Goal: Task Accomplishment & Management: Use online tool/utility

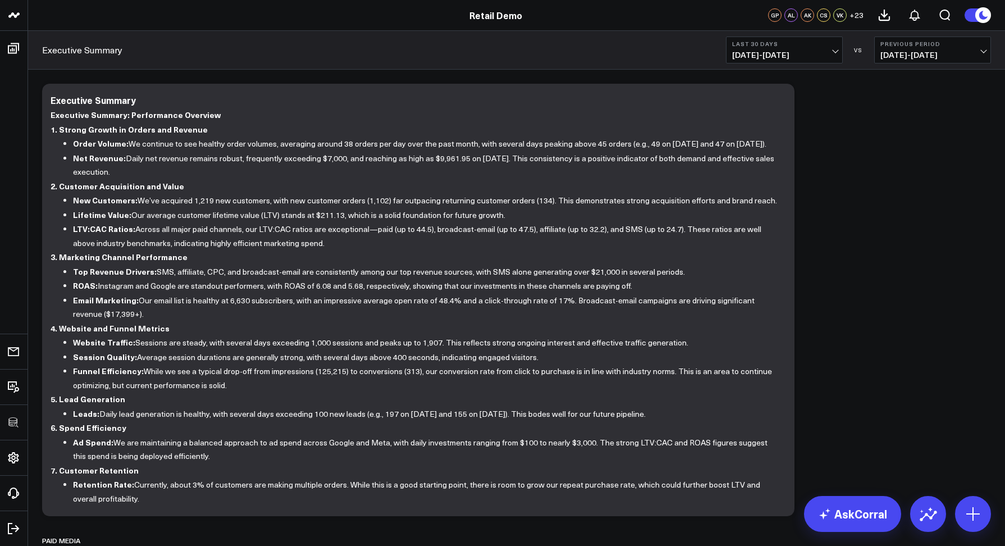
click at [854, 14] on span "+ 23" at bounding box center [856, 15] width 14 height 8
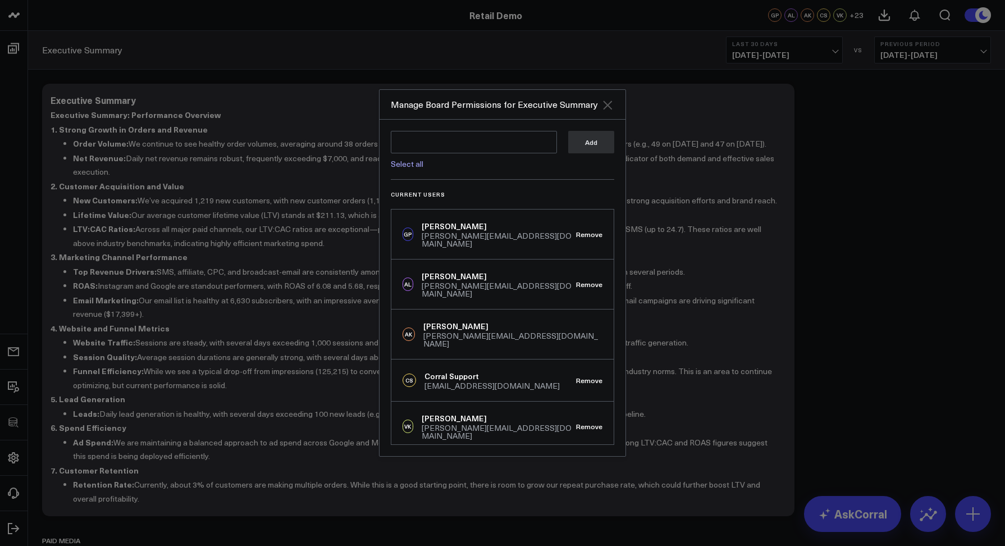
click at [610, 101] on icon "Close" at bounding box center [607, 104] width 9 height 9
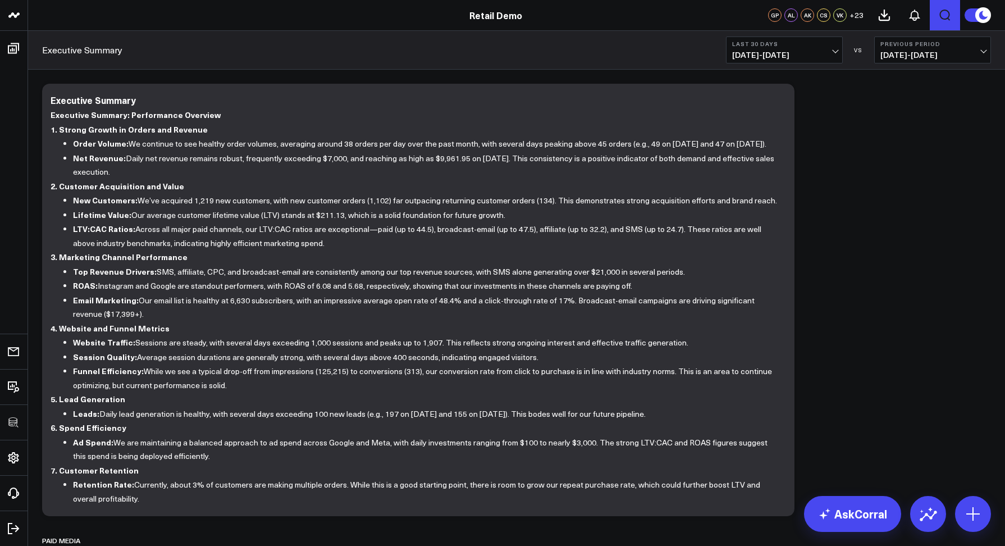
click at [947, 16] on icon "Open search" at bounding box center [944, 14] width 13 height 13
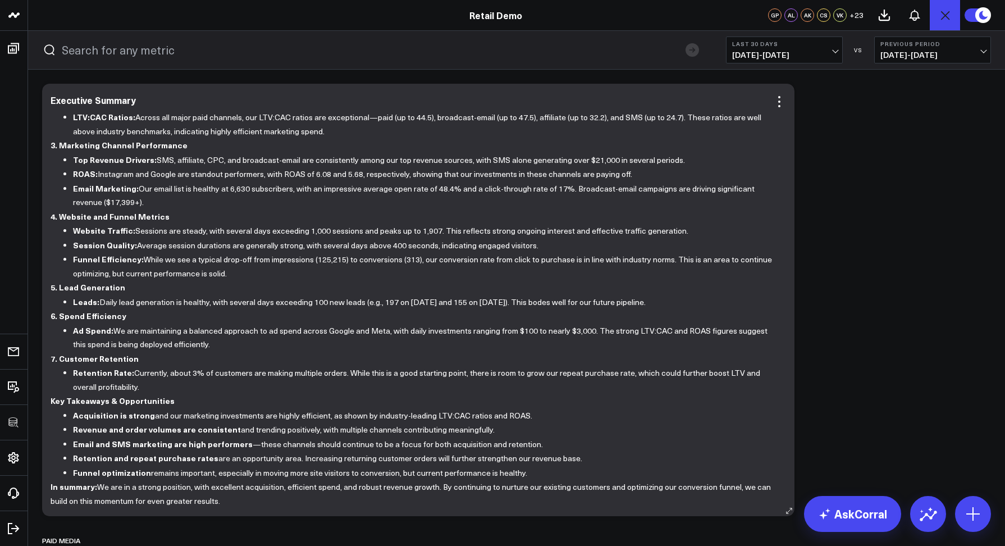
scroll to position [287, 0]
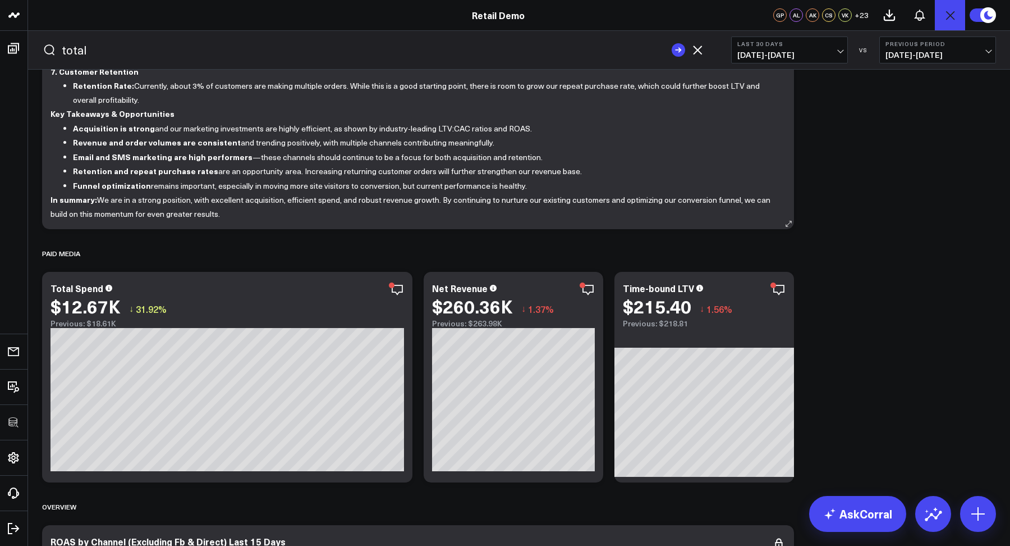
type input "total"
click at [672, 43] on button "submit" at bounding box center [678, 49] width 13 height 13
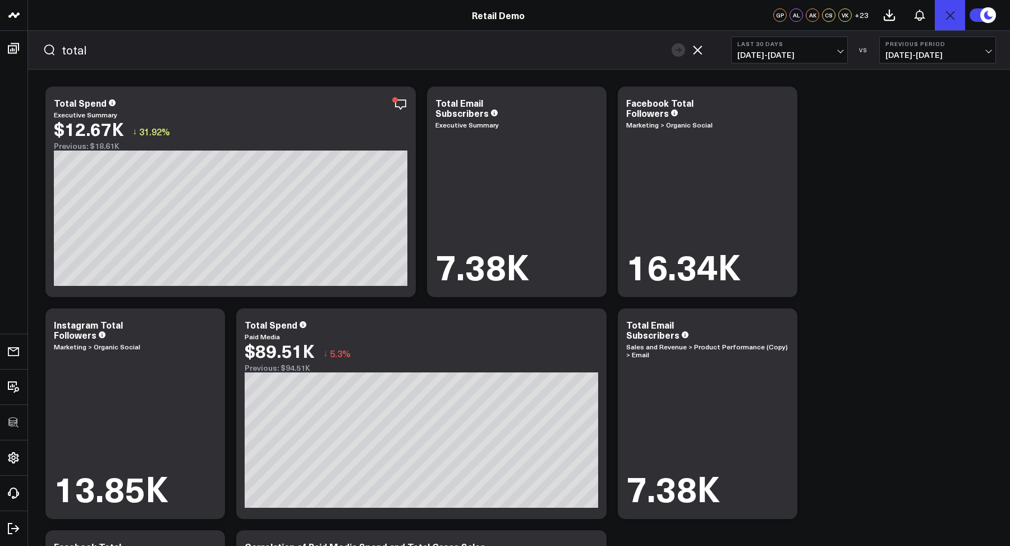
click at [698, 51] on icon "button" at bounding box center [697, 49] width 9 height 9
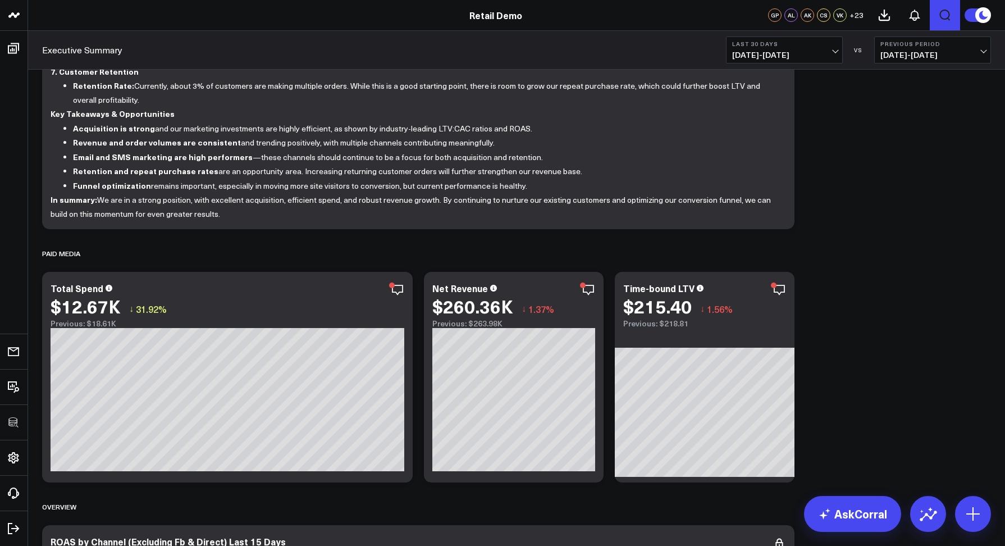
click at [974, 17] on icon at bounding box center [984, 15] width 20 height 20
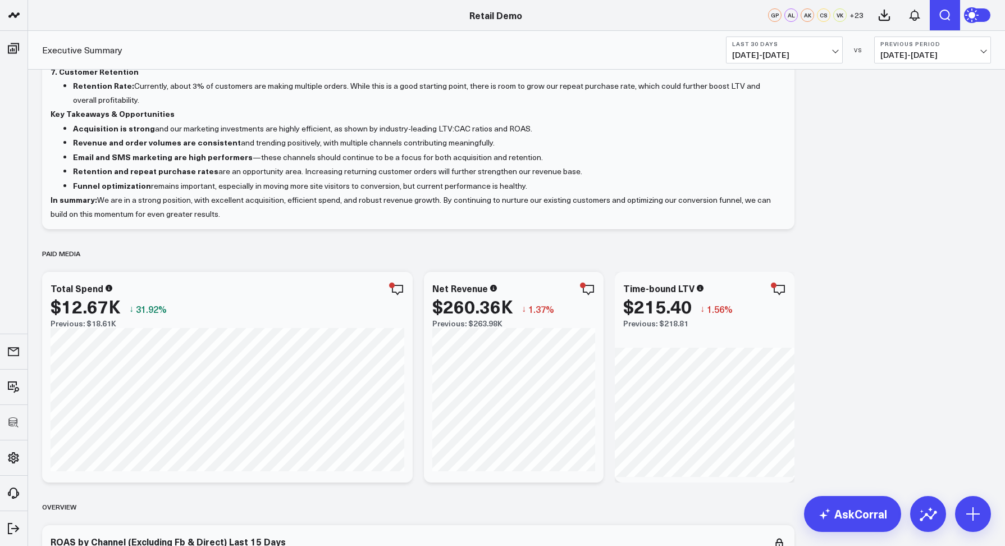
click at [974, 17] on icon at bounding box center [973, 15] width 8 height 8
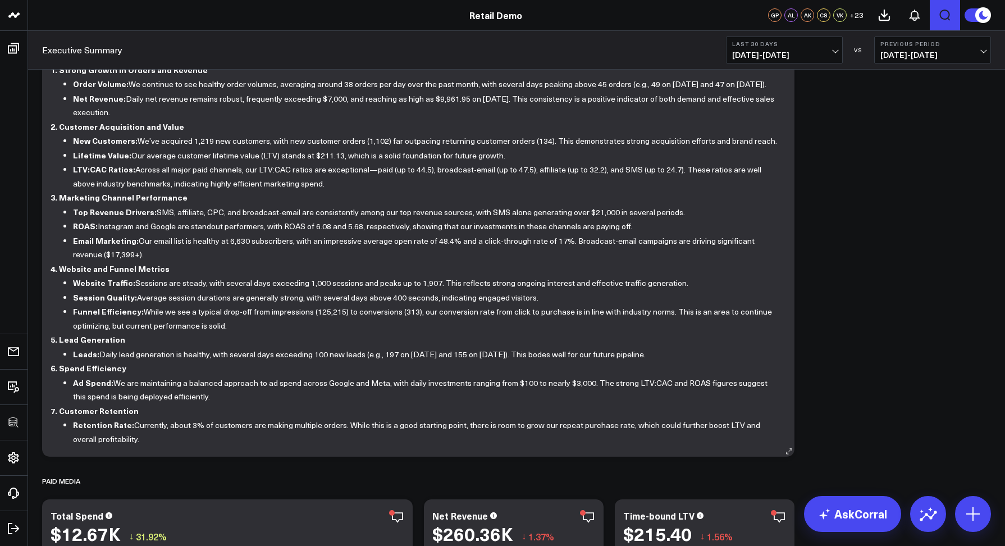
scroll to position [0, 0]
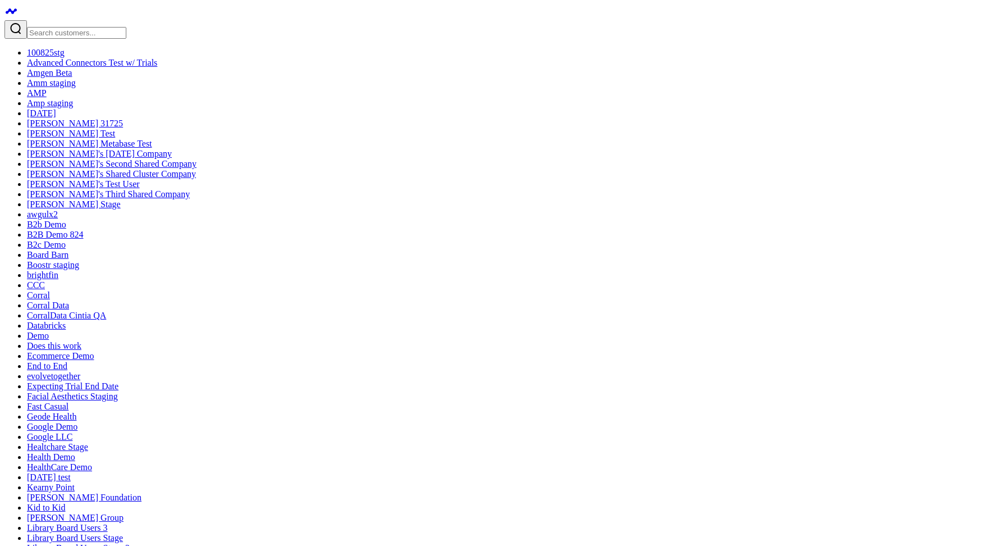
click at [74, 27] on input "Search customers input" at bounding box center [76, 33] width 99 height 12
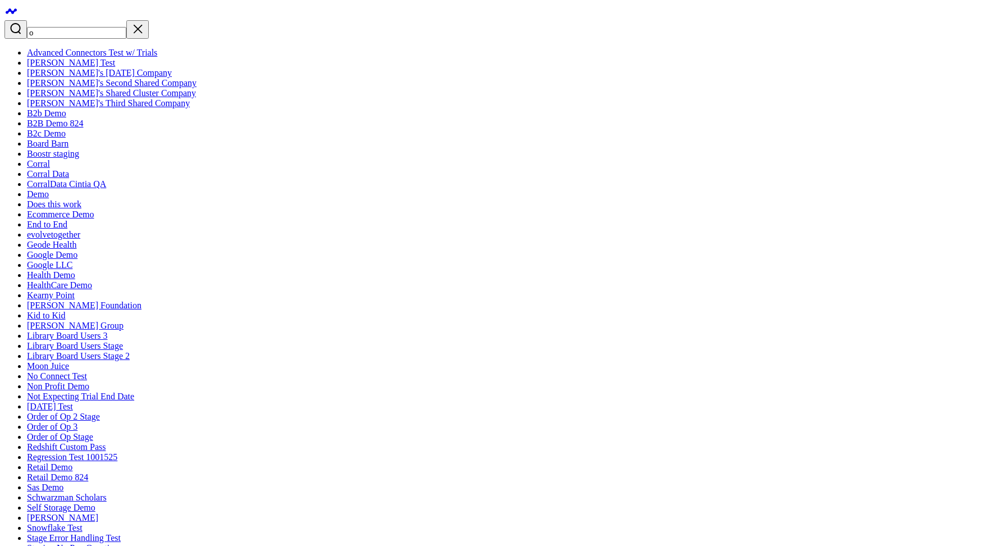
type input "oh"
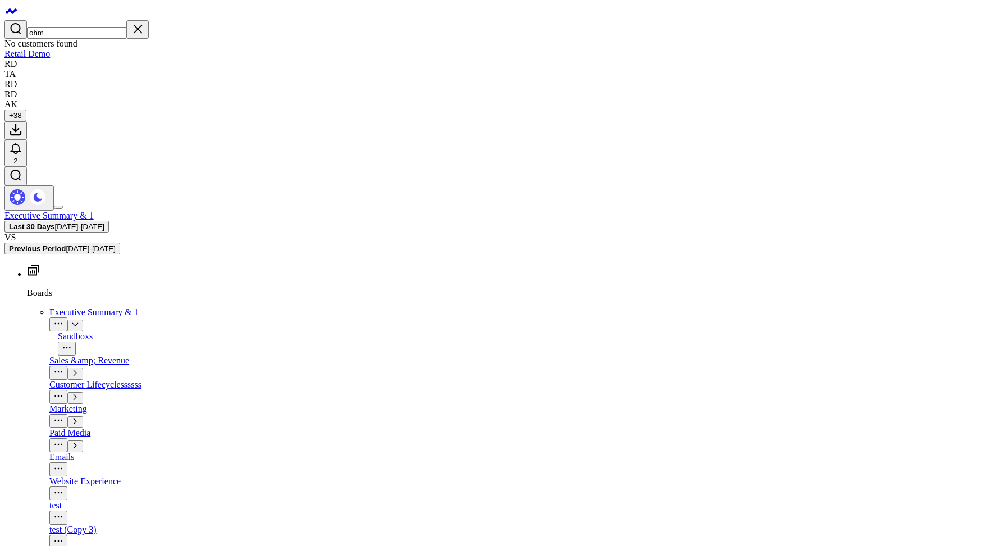
click at [90, 27] on input "ohm" at bounding box center [76, 33] width 99 height 12
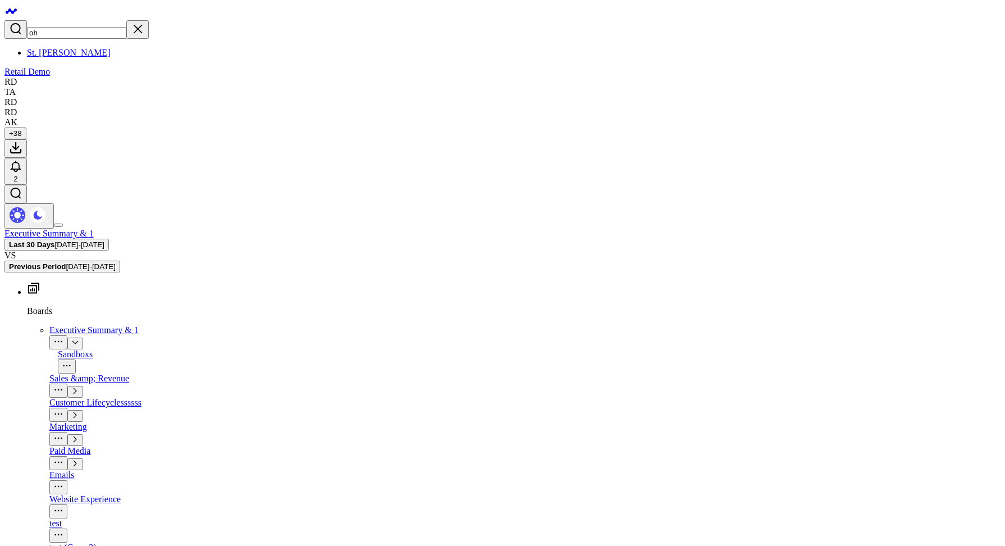
click at [81, 27] on input "oh" at bounding box center [76, 33] width 99 height 12
type input "o"
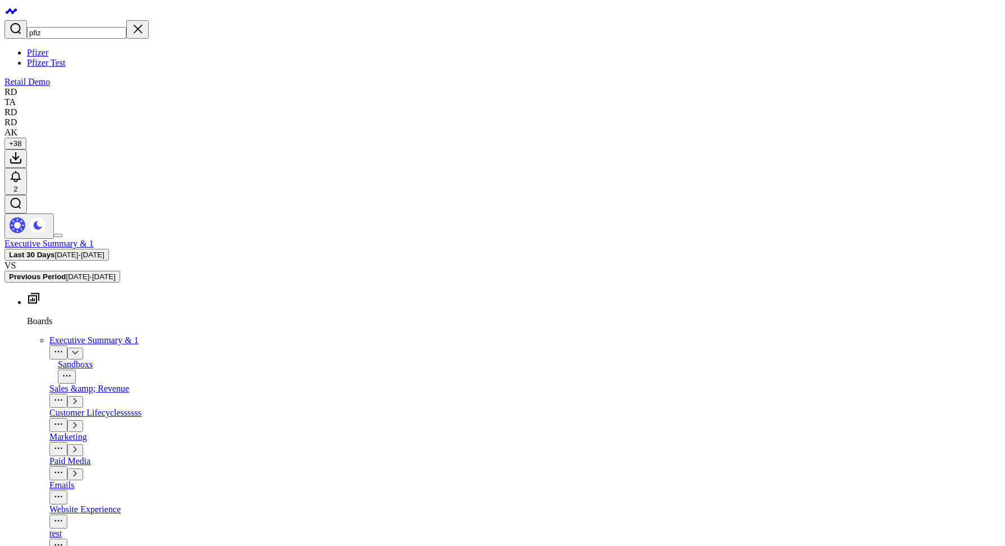
type input "pfiz"
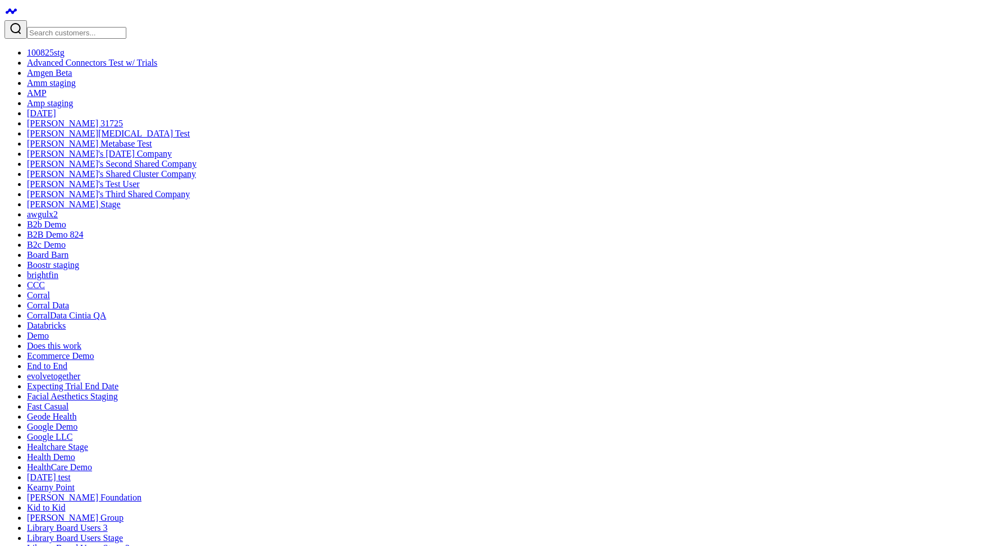
scroll to position [1240, 0]
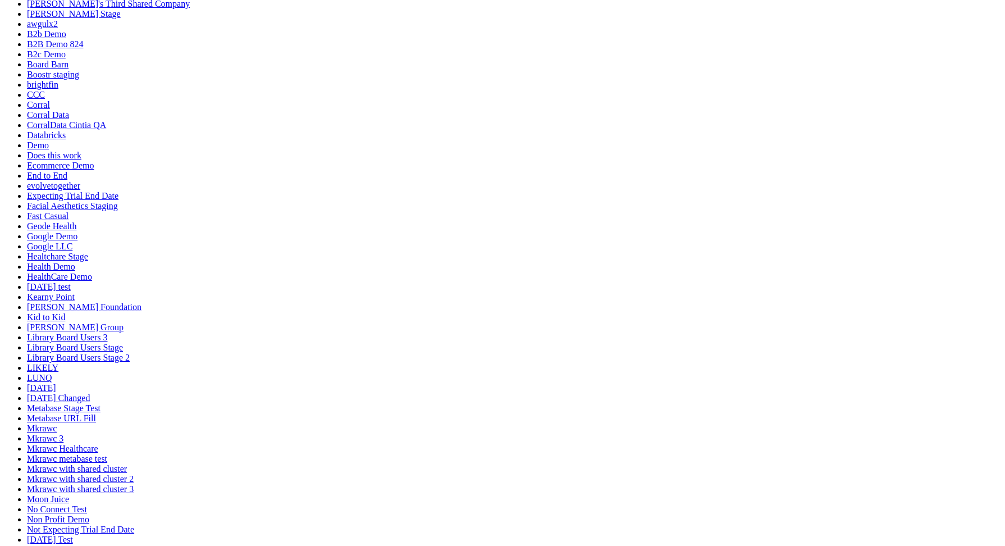
scroll to position [2777, 0]
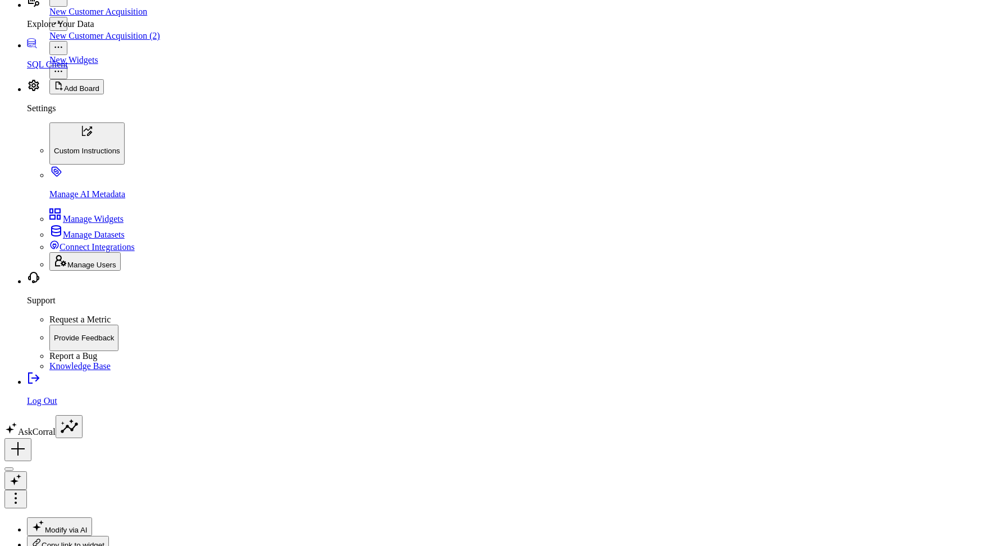
scroll to position [1847, 0]
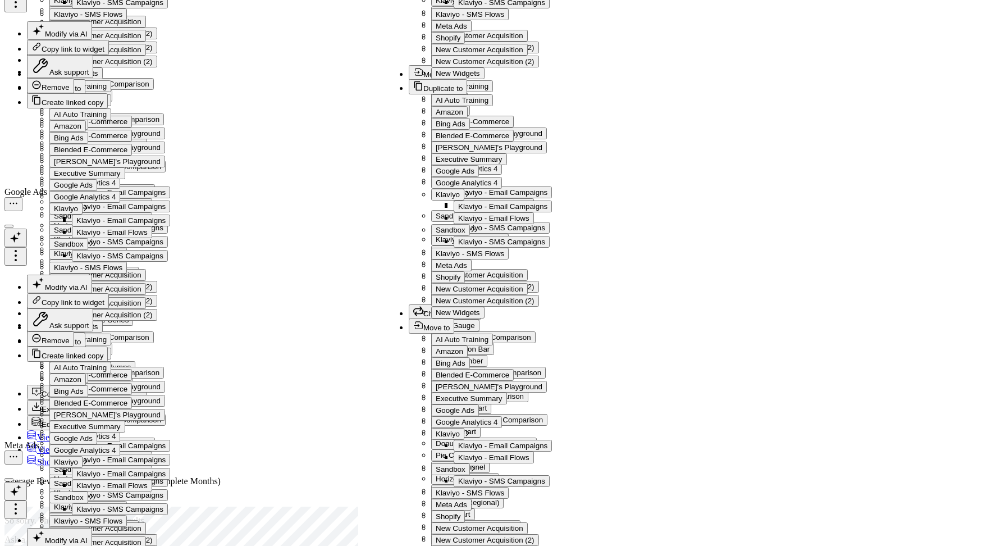
type input "pfizer"
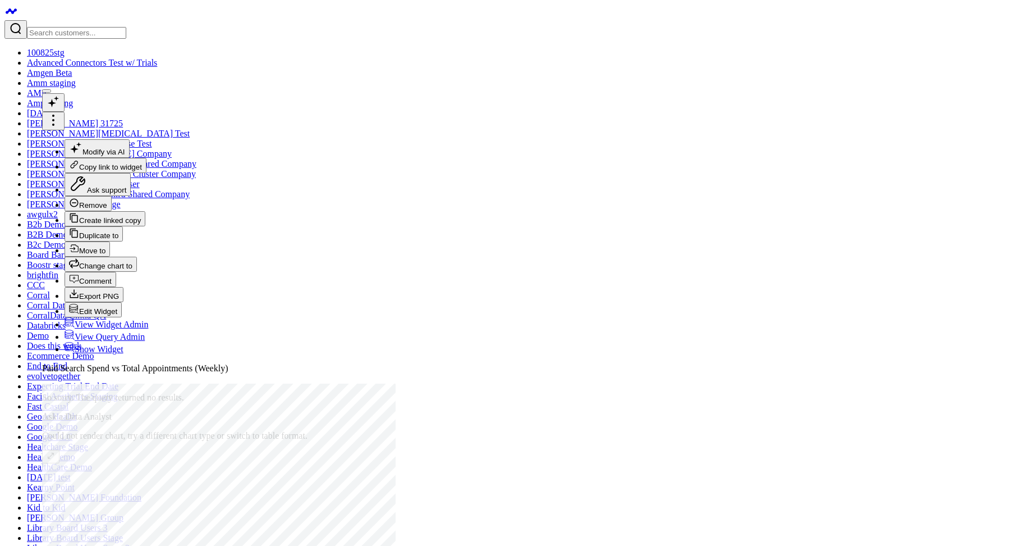
scroll to position [184, 0]
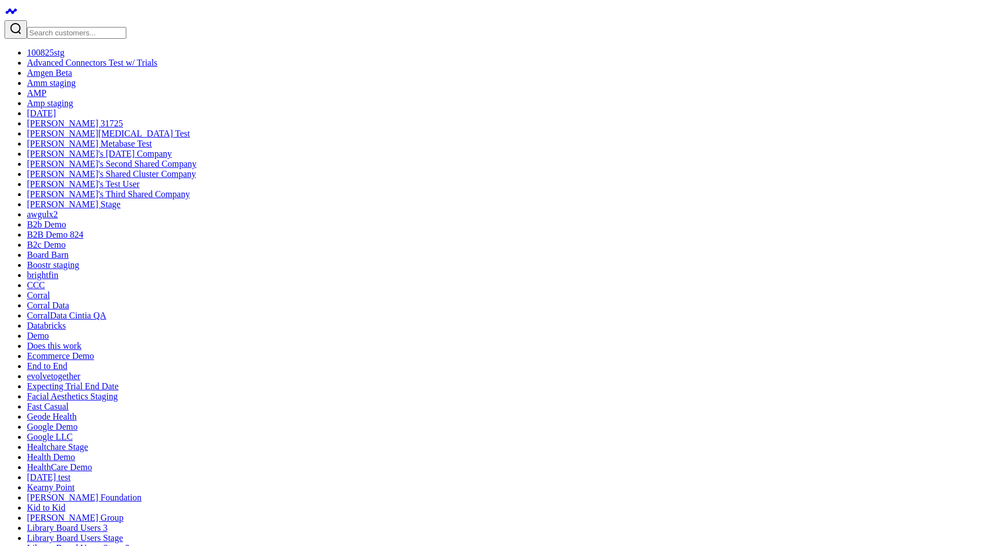
click at [70, 27] on input "Search customers input" at bounding box center [76, 33] width 99 height 12
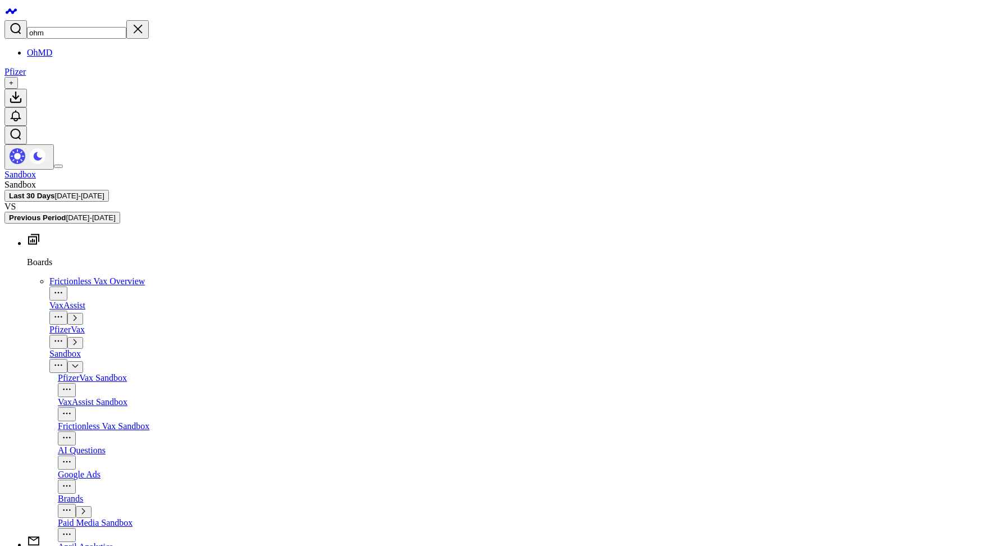
type input "ohm"
click at [52, 48] on link "OhMD" at bounding box center [39, 53] width 25 height 10
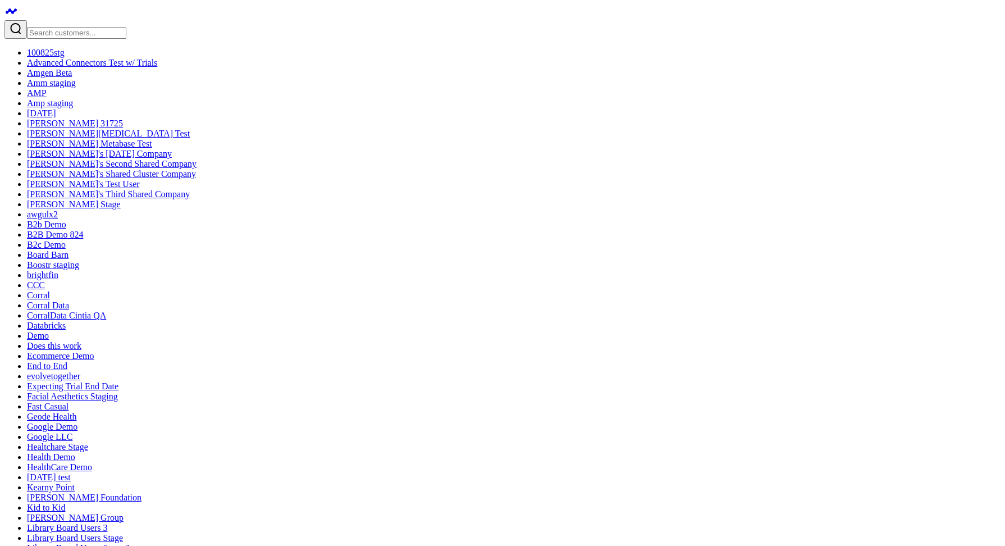
drag, startPoint x: 917, startPoint y: 425, endPoint x: 912, endPoint y: 384, distance: 41.2
paste input "Autopilot Report"
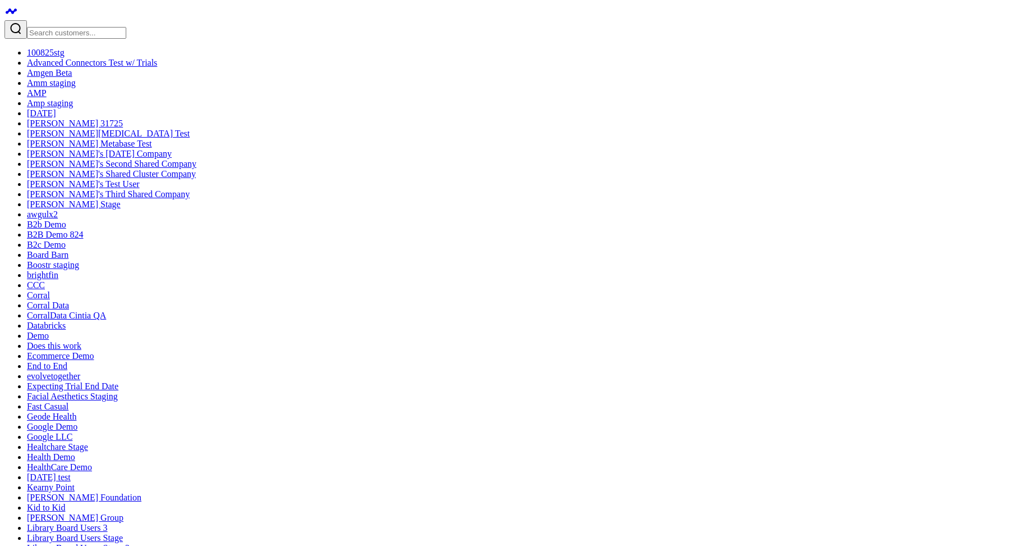
type input "Autopilot Report"
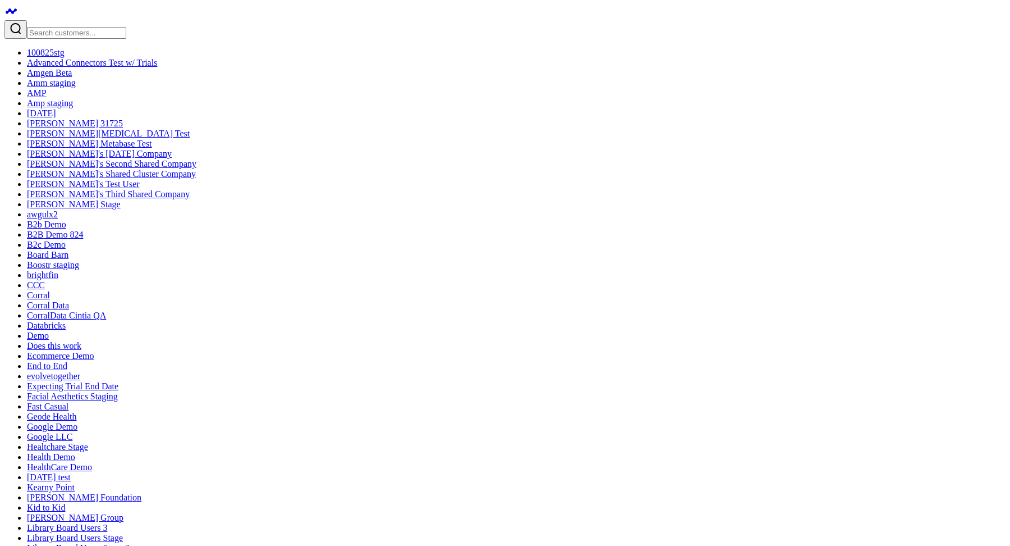
checkbox input "true"
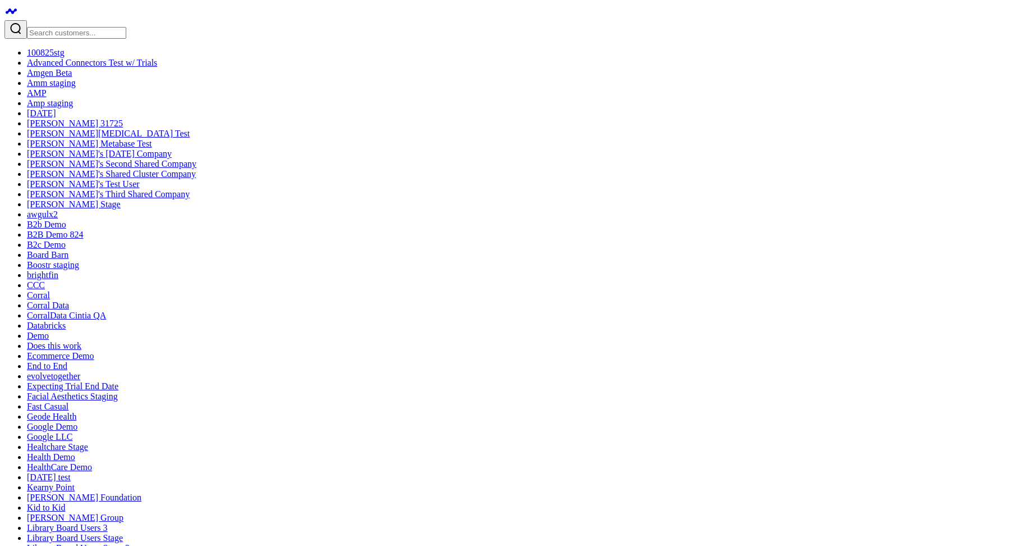
scroll to position [622, 0]
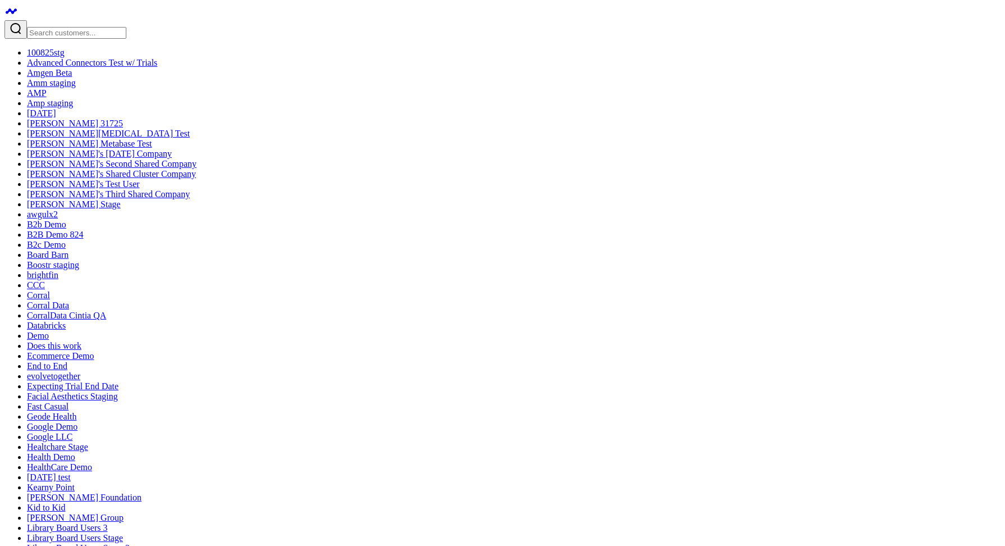
type input "heart"
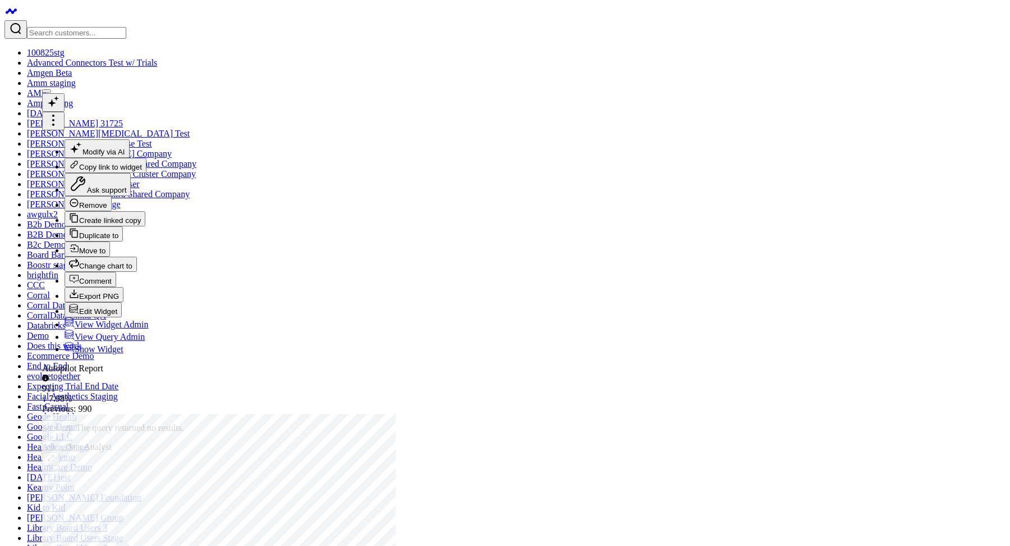
checkbox input "true"
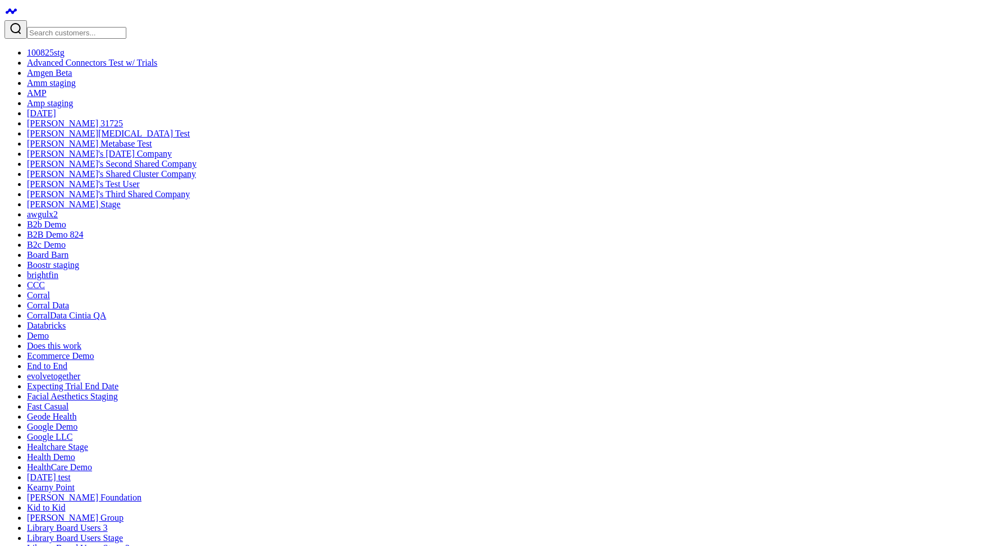
type input "heart"
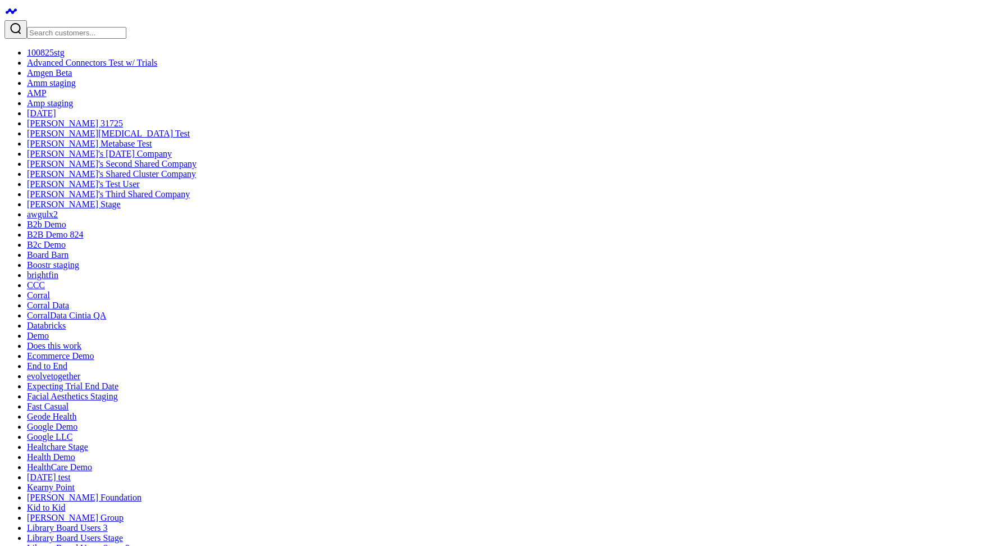
type input "heart"
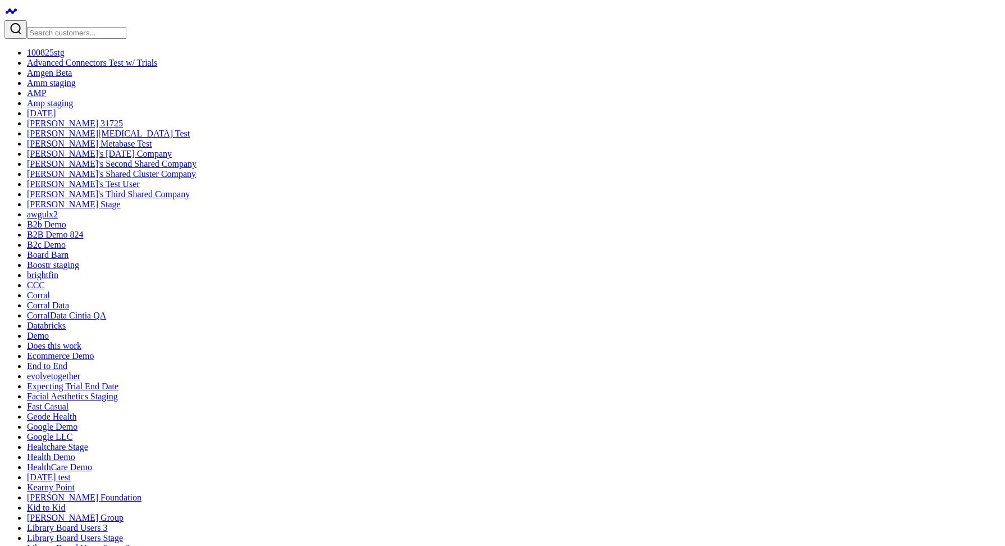
type textarea "Show me how many autopilot reports were generated in the last 60 days?"
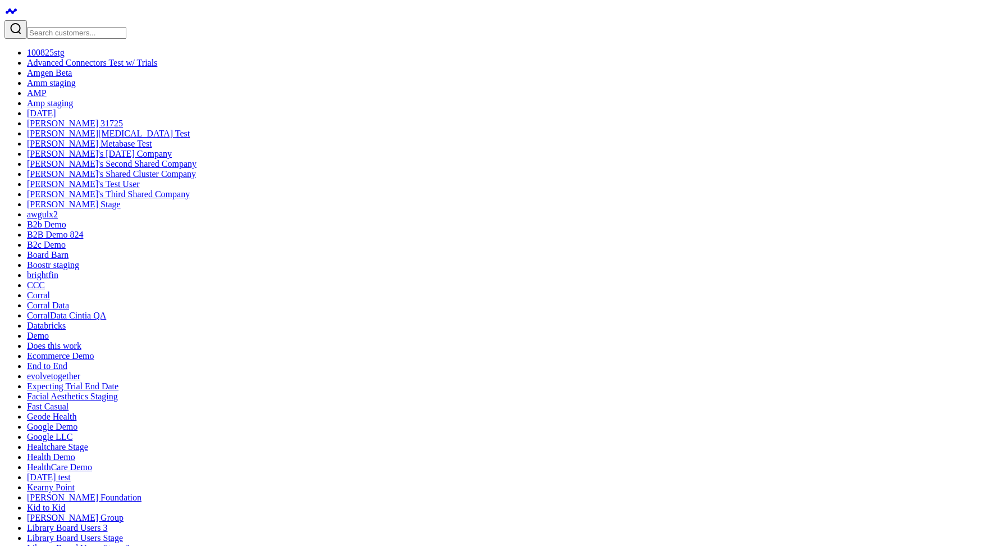
type textarea "can you make sure these are only inbound?"
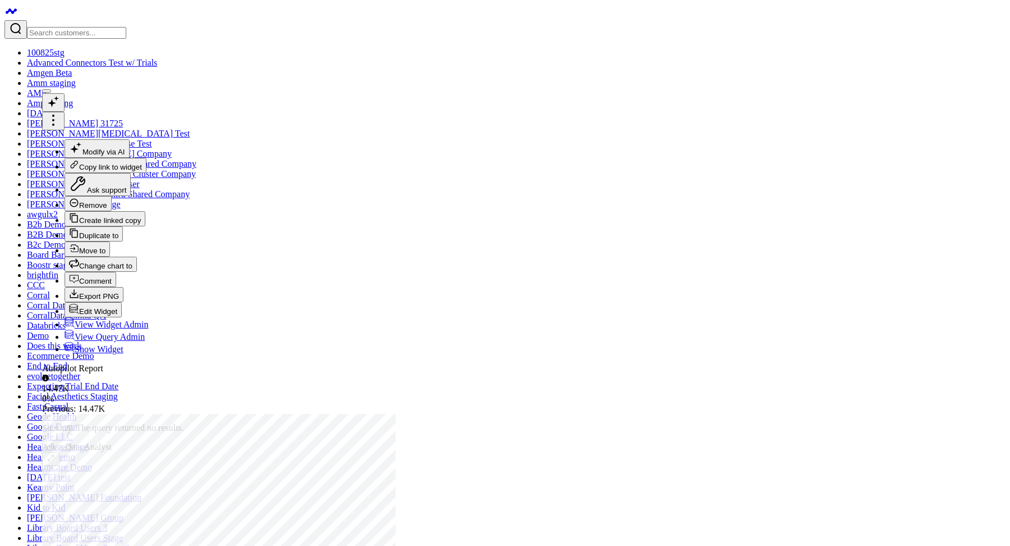
scroll to position [16, 0]
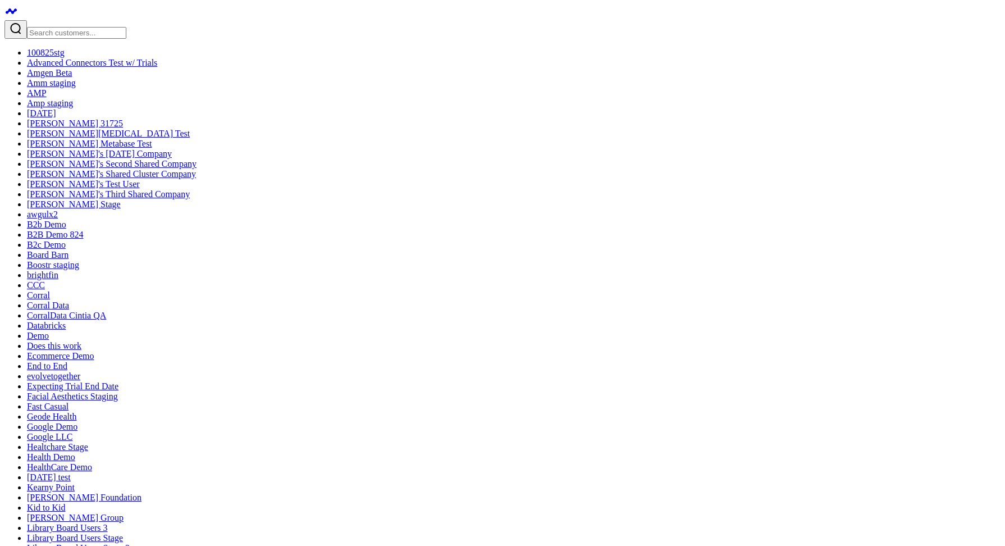
type textarea "can I see autopilot report for the last 60 days?"
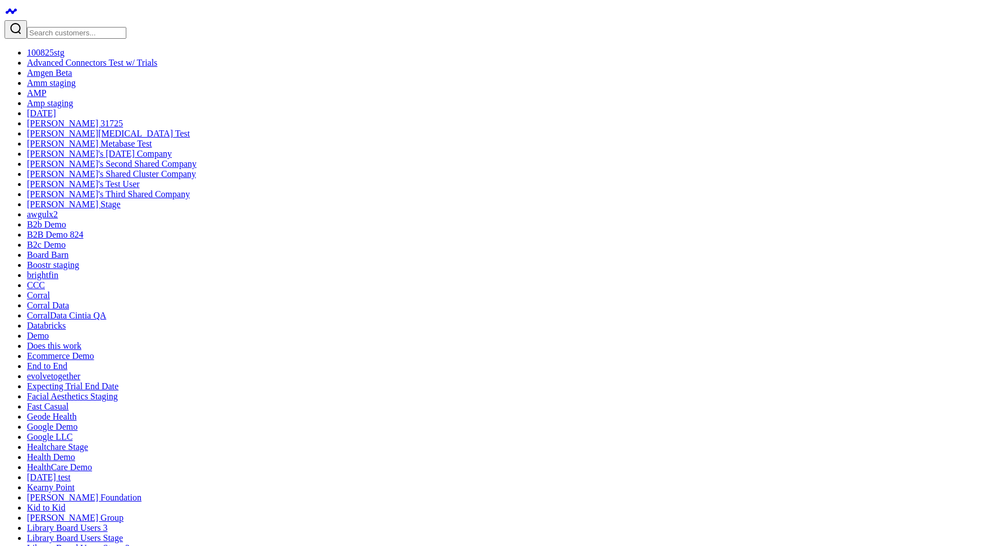
type textarea "show me autopilot reports in the last 60 days compared to mom"
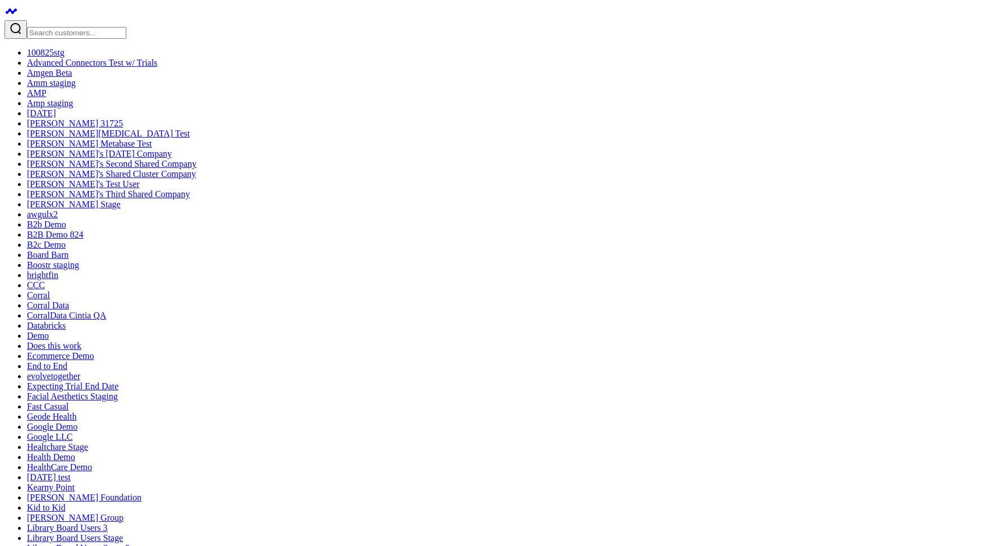
drag, startPoint x: 482, startPoint y: 184, endPoint x: 120, endPoint y: 186, distance: 362.0
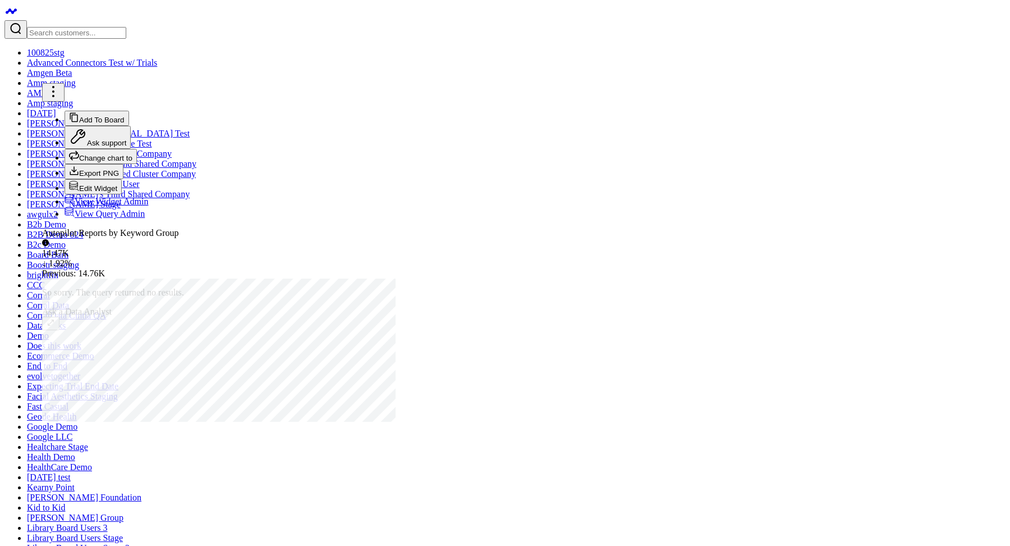
scroll to position [16, 0]
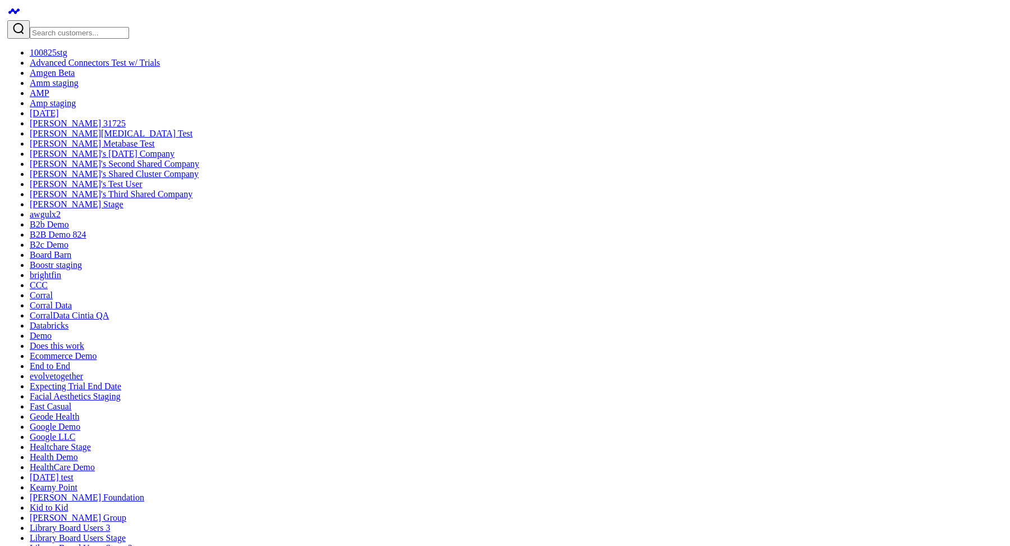
scroll to position [480, 0]
copy div "WITH keyword_groups AS ( SELECT DATE ( date ) AS label, CASE WHEN LOWER(message…"
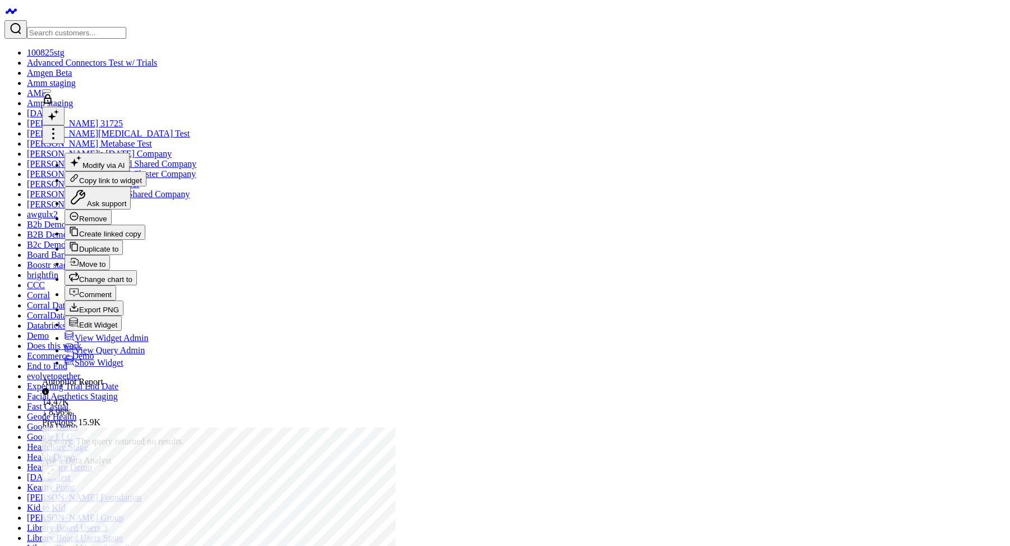
scroll to position [16, 0]
drag, startPoint x: 654, startPoint y: 505, endPoint x: 503, endPoint y: 95, distance: 436.7
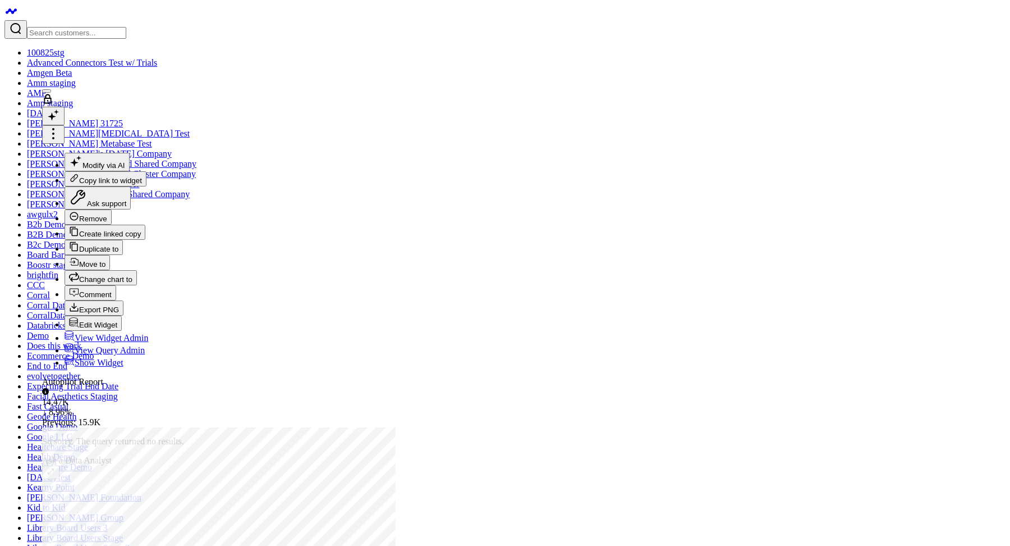
copy div "WITH keyword_groups AS ( SELECT DATE ( date ) AS date , CASE WHEN LOWER (messag…"
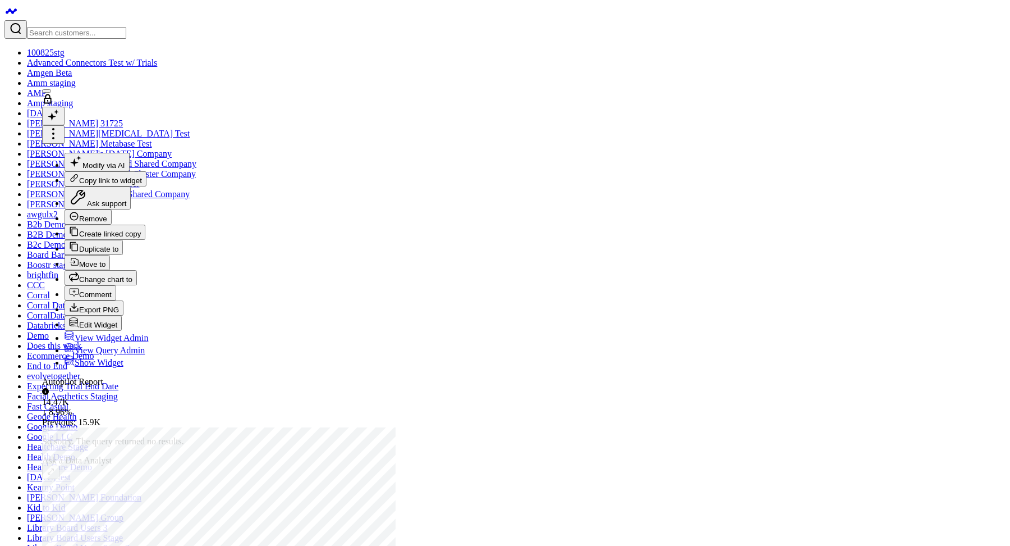
scroll to position [16, 0]
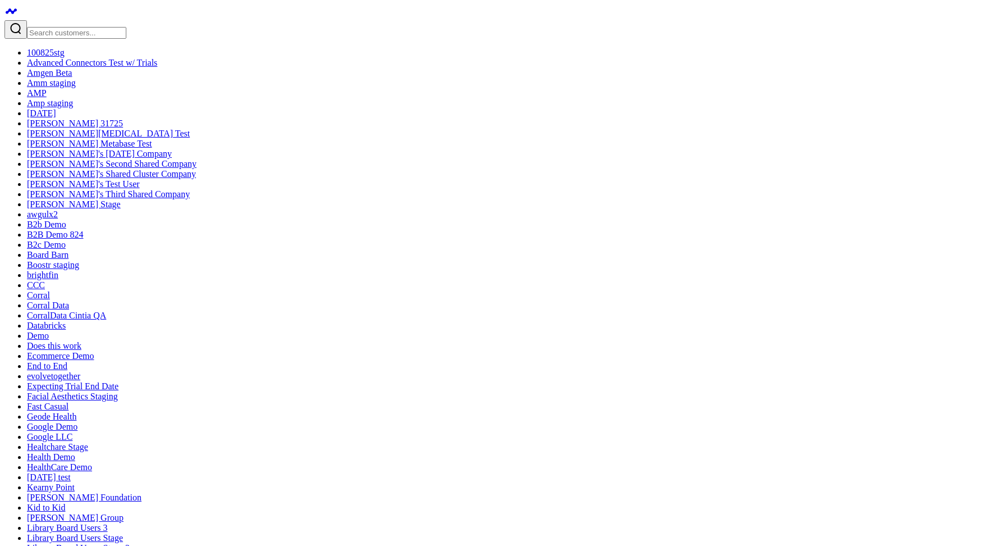
scroll to position [988, 0]
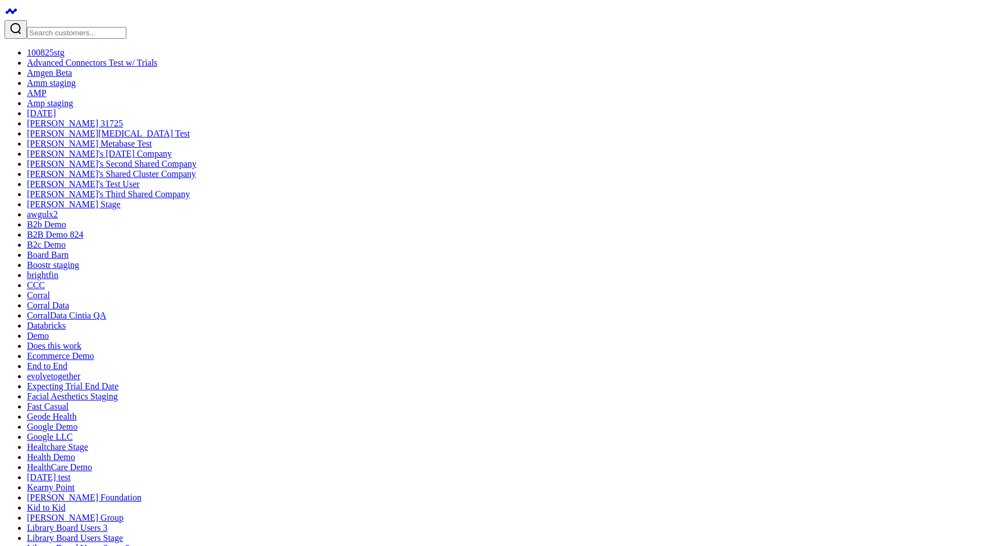
copy div "show me autopilot reports in the last 60 days compared to mom"
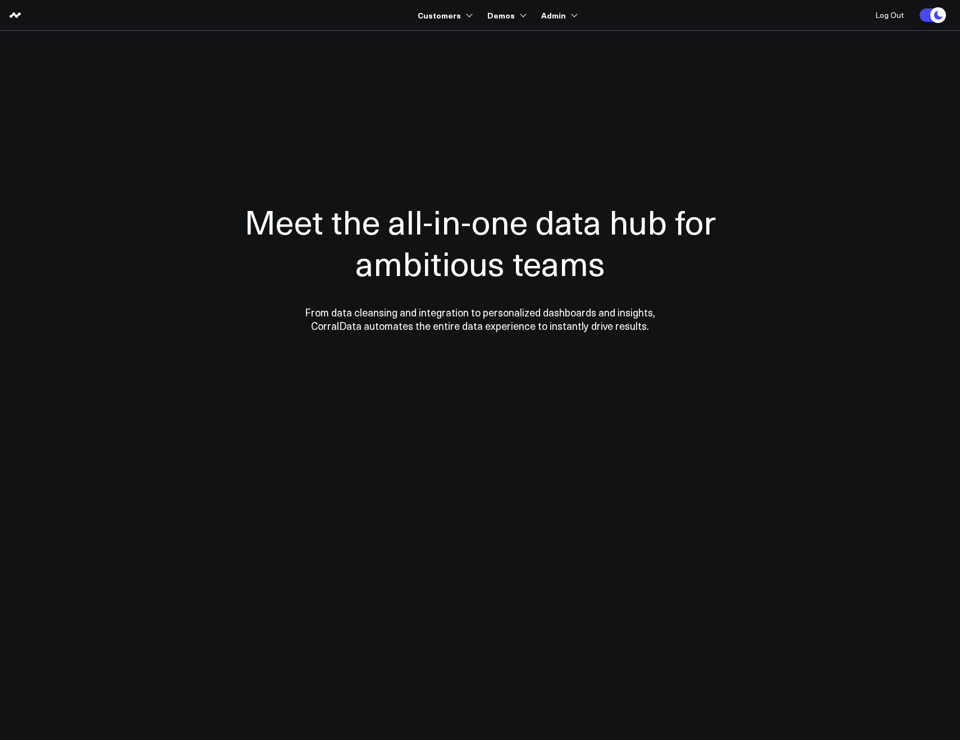
click at [310, 144] on div "Meet the all-in-one data hub for ambitious teams From data cleansing and integr…" at bounding box center [480, 266] width 550 height 314
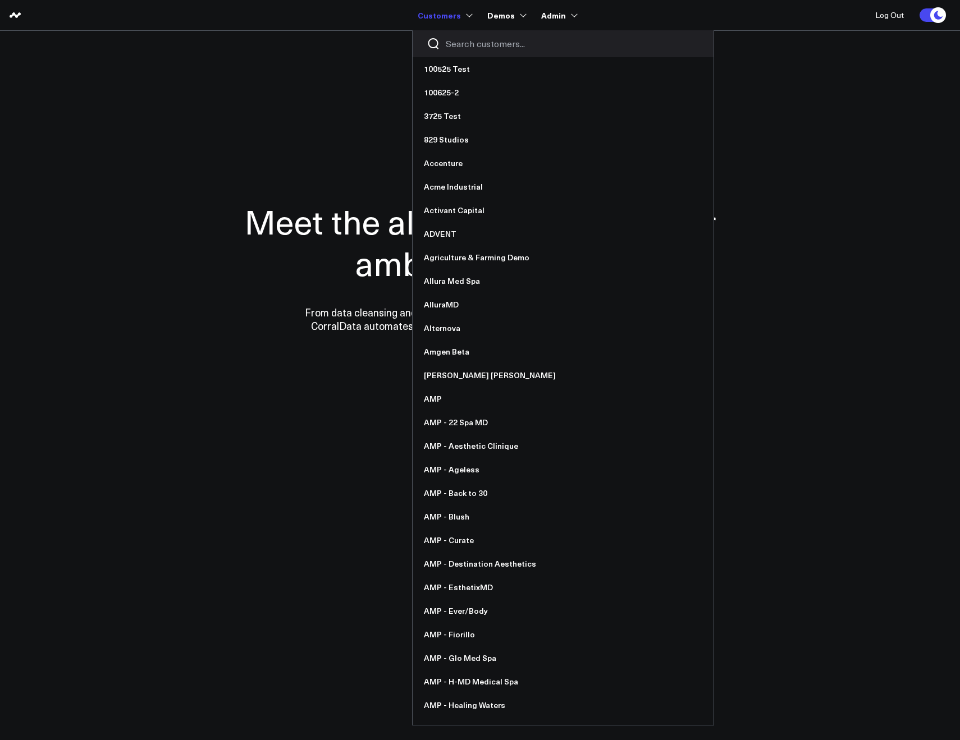
click at [450, 34] on div at bounding box center [563, 43] width 301 height 27
click at [453, 40] on input "Search customers input" at bounding box center [573, 44] width 254 height 12
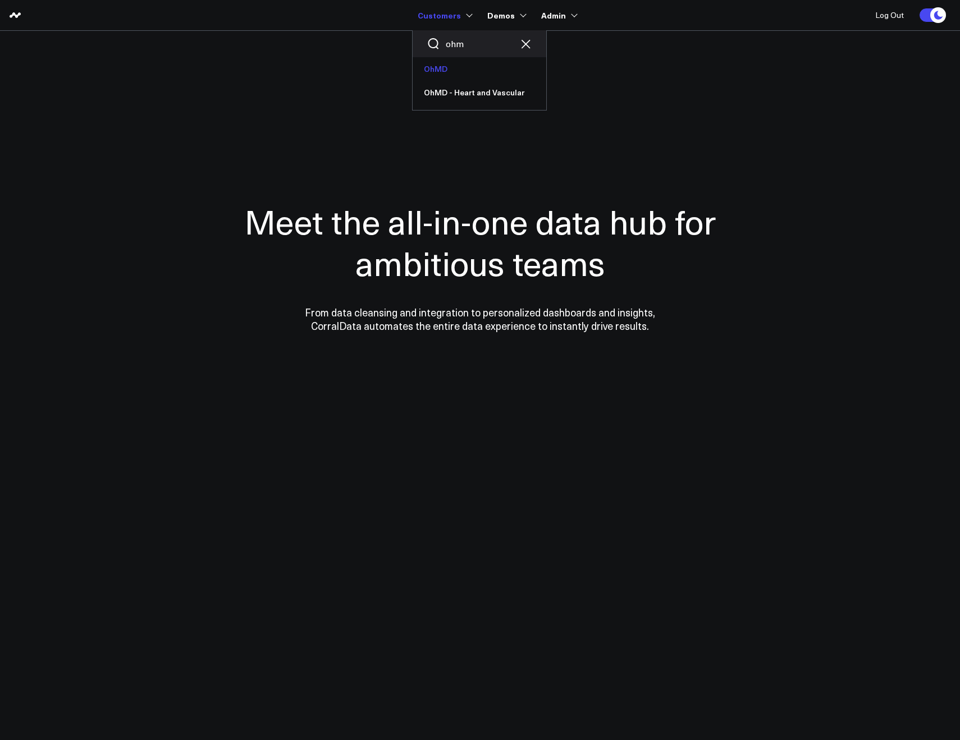
type input "ohm"
click at [451, 66] on link "OhMD" at bounding box center [480, 69] width 134 height 24
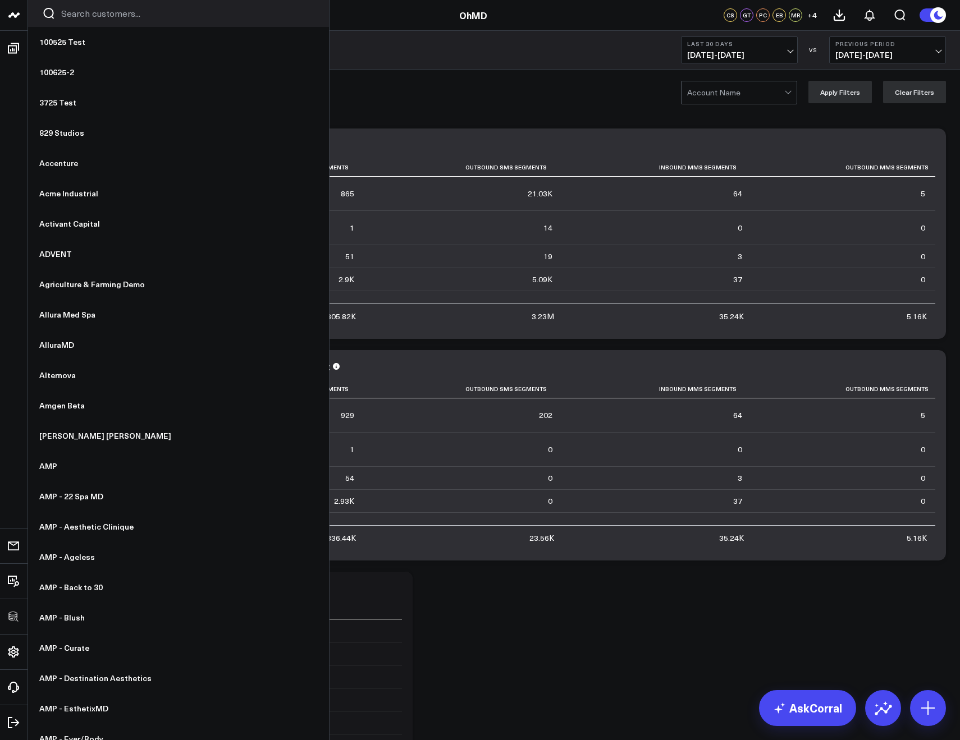
click at [72, 15] on input "Search customers input" at bounding box center [188, 13] width 254 height 12
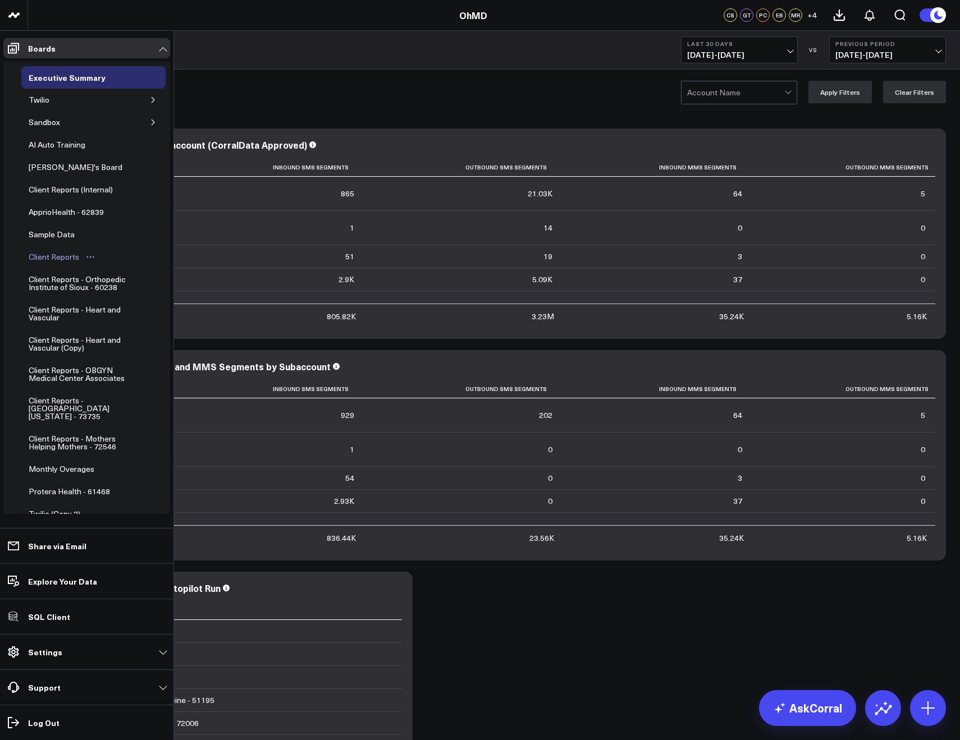
click at [44, 254] on div "Client Reports" at bounding box center [54, 256] width 56 height 13
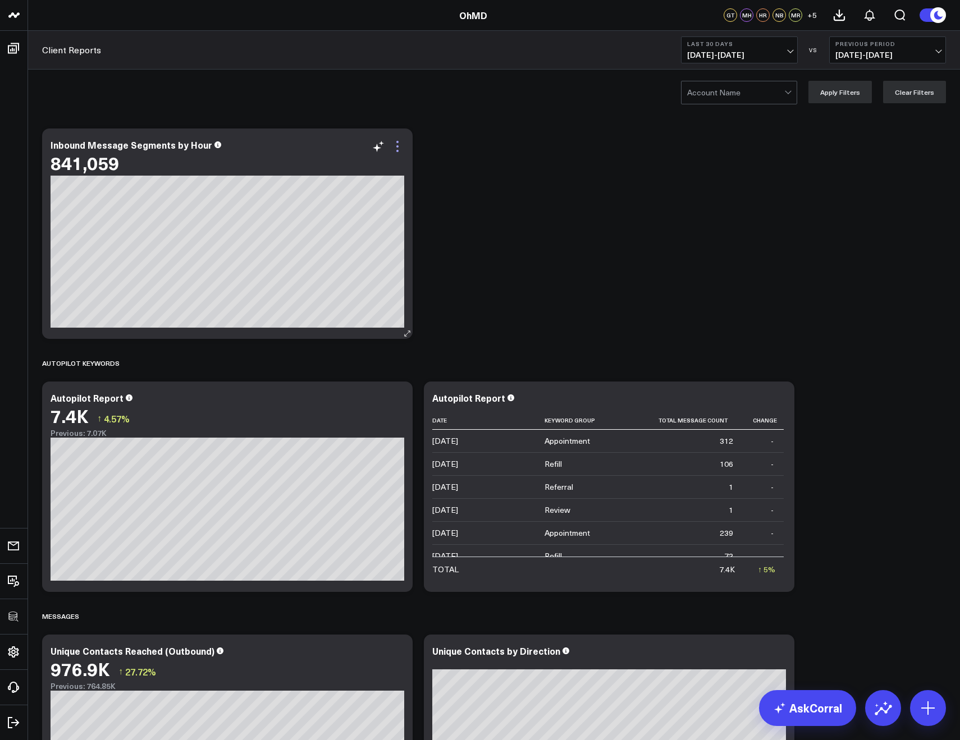
click at [399, 148] on icon at bounding box center [397, 146] width 13 height 13
click at [395, 400] on icon at bounding box center [397, 399] width 13 height 13
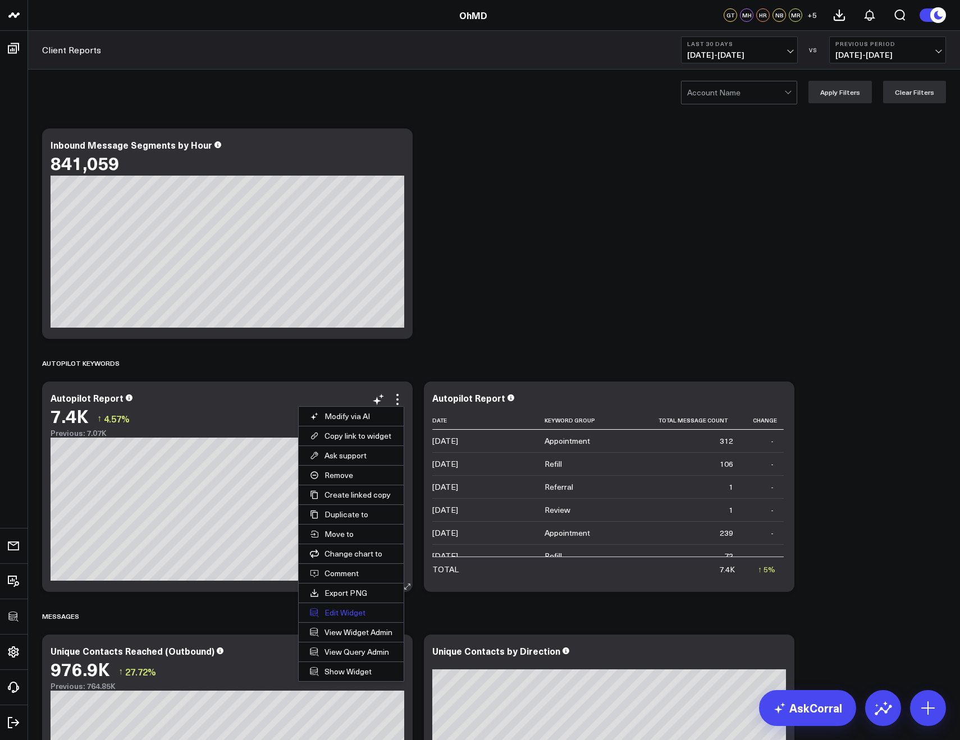
click at [354, 612] on button "Edit Widget" at bounding box center [351, 612] width 105 height 19
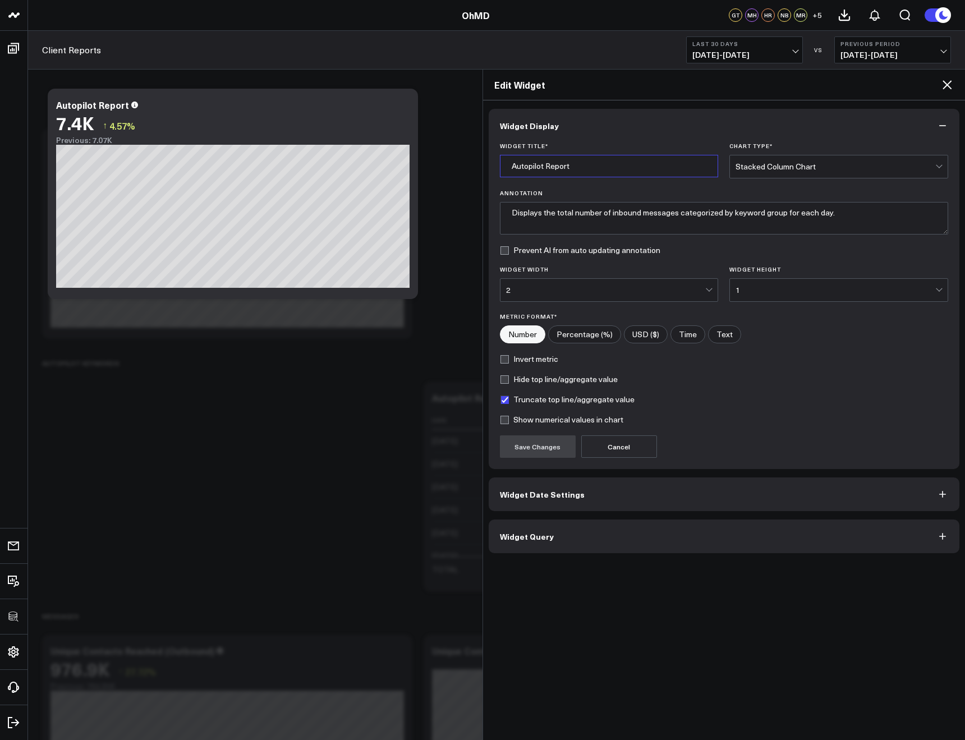
click at [558, 157] on input "Autopilot Report" at bounding box center [609, 166] width 219 height 22
click at [565, 493] on span "Widget Date Settings" at bounding box center [542, 494] width 85 height 9
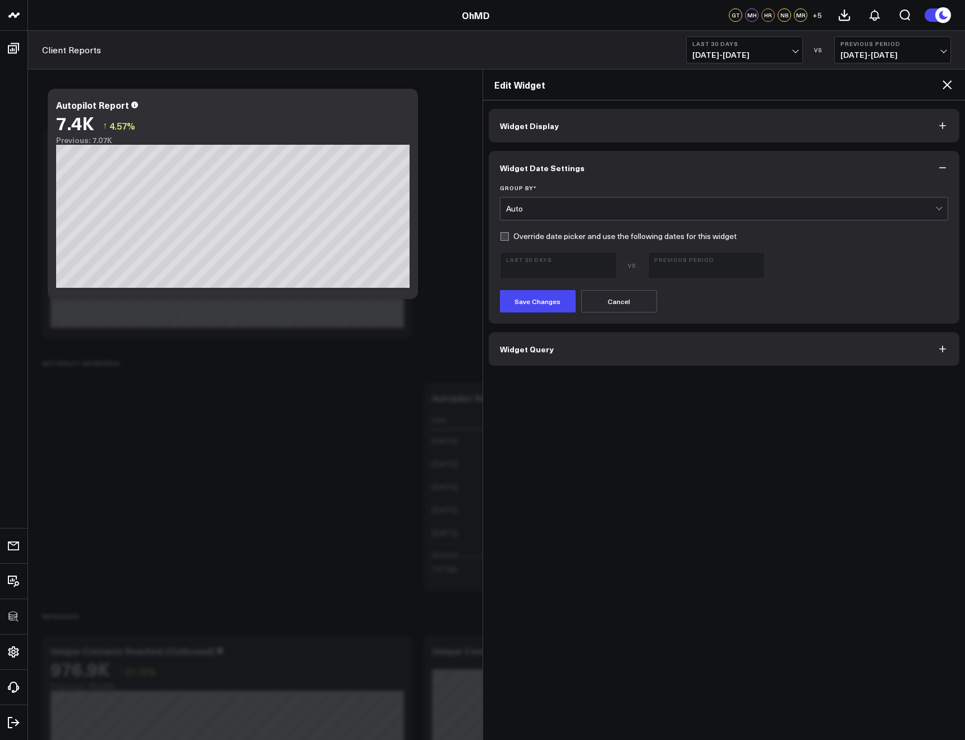
click at [515, 354] on span "Widget Query" at bounding box center [527, 349] width 54 height 9
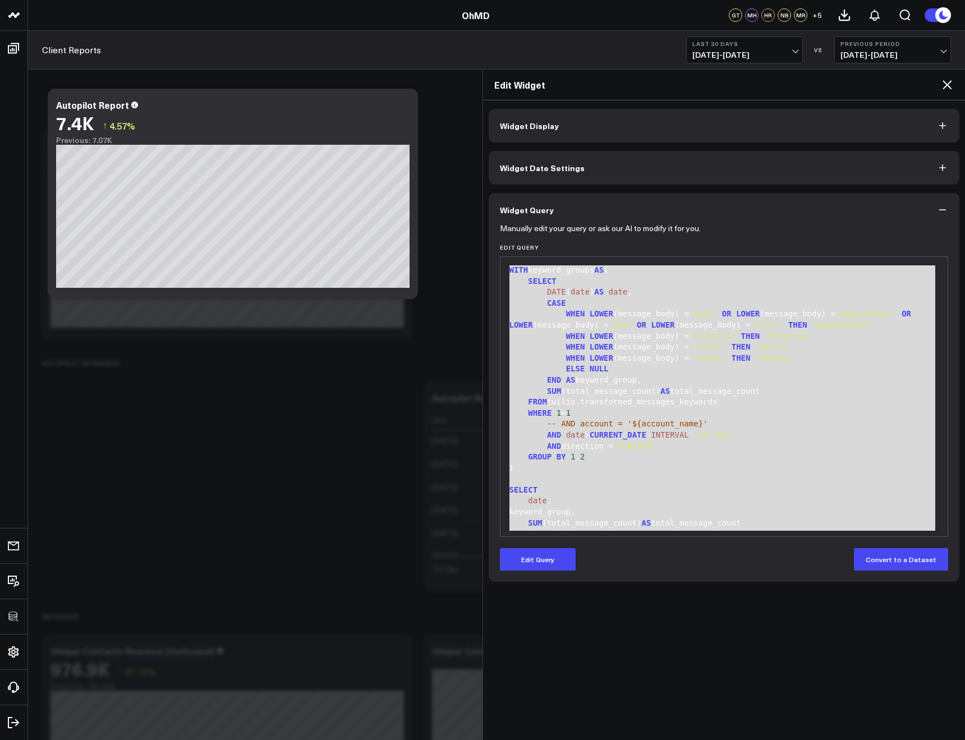
drag, startPoint x: 598, startPoint y: 481, endPoint x: 496, endPoint y: 153, distance: 343.7
click at [496, 153] on div "Widget Display Widget Date Settings Widget Query Manually edit your query or as…" at bounding box center [724, 345] width 471 height 473
click at [542, 559] on button "Edit Query" at bounding box center [538, 559] width 76 height 22
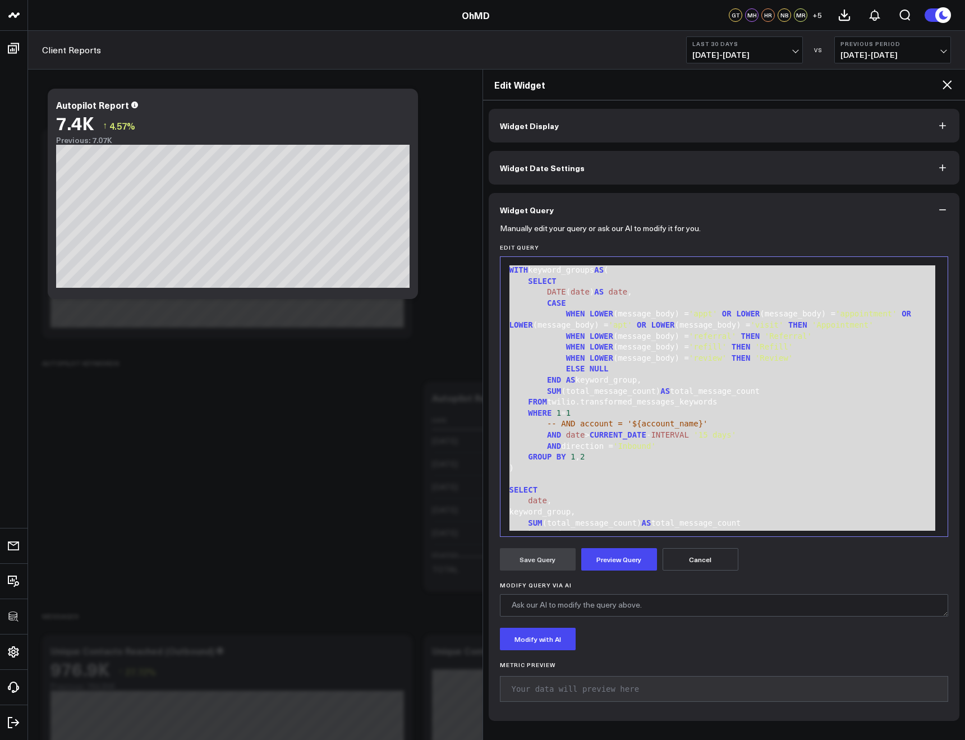
scroll to position [55, 0]
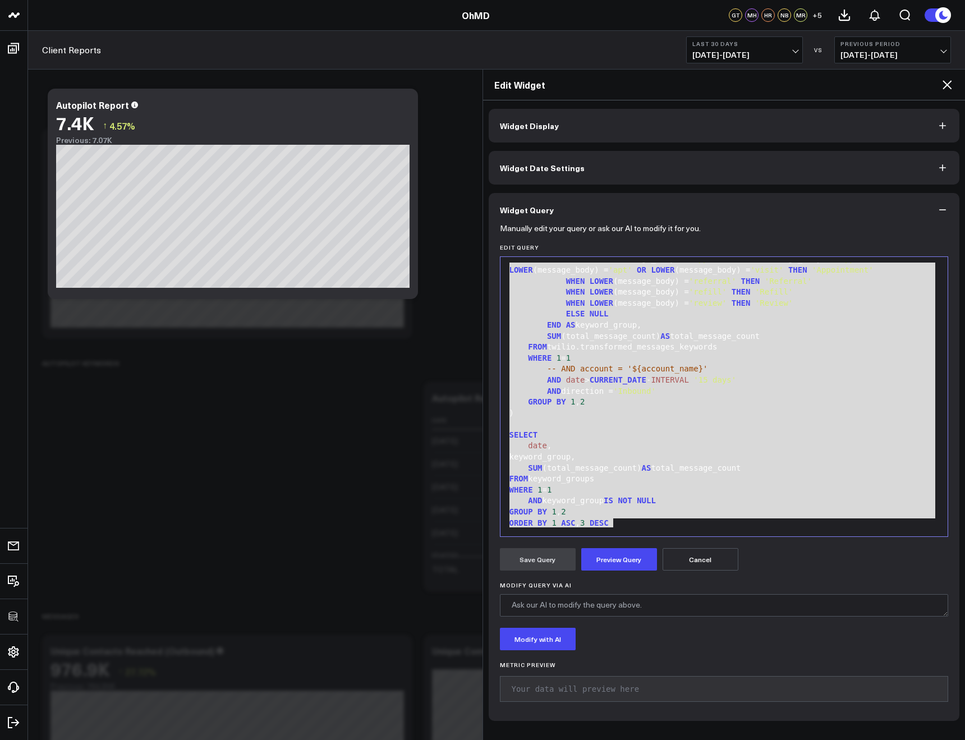
click at [628, 518] on div "ORDER BY 1 ASC , 3 DESC" at bounding box center [724, 523] width 437 height 11
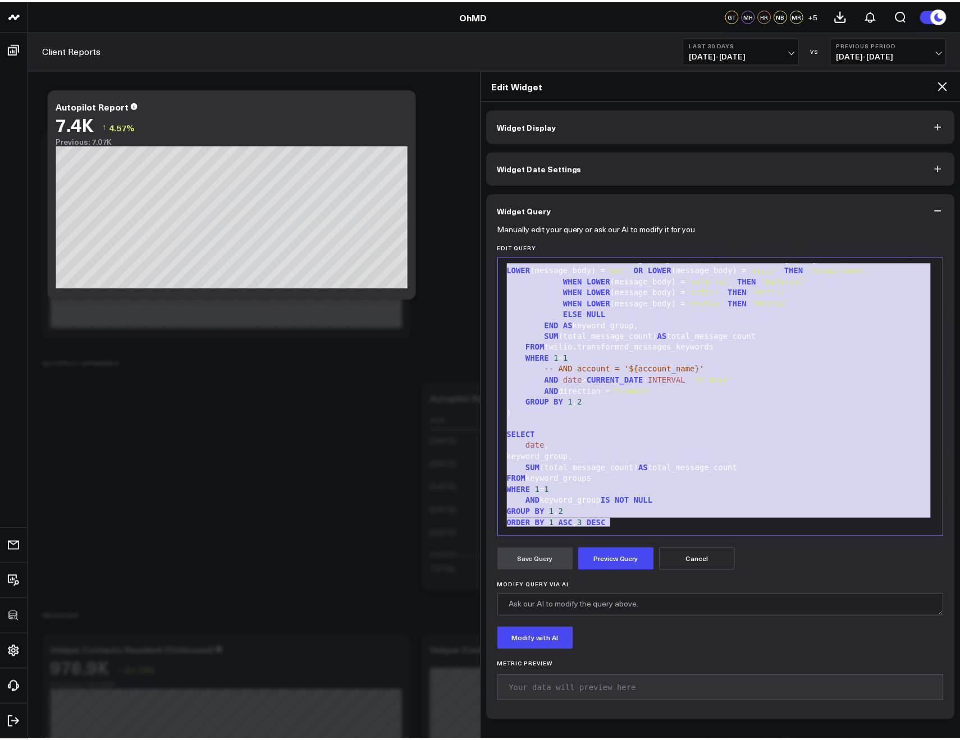
scroll to position [0, 0]
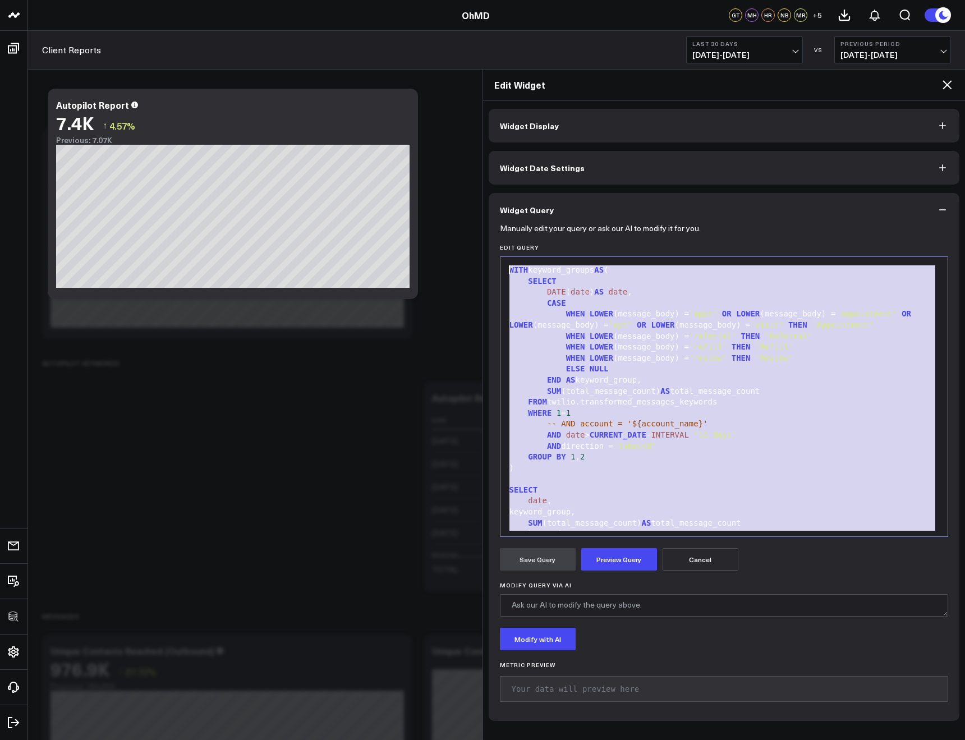
drag, startPoint x: 596, startPoint y: 491, endPoint x: 447, endPoint y: 177, distance: 347.5
copy div "WITH keyword_groups AS ( SELECT DATE ( date ) AS date , CASE WHEN LOWER (messag…"
click at [946, 95] on div "Edit Widget" at bounding box center [724, 85] width 483 height 31
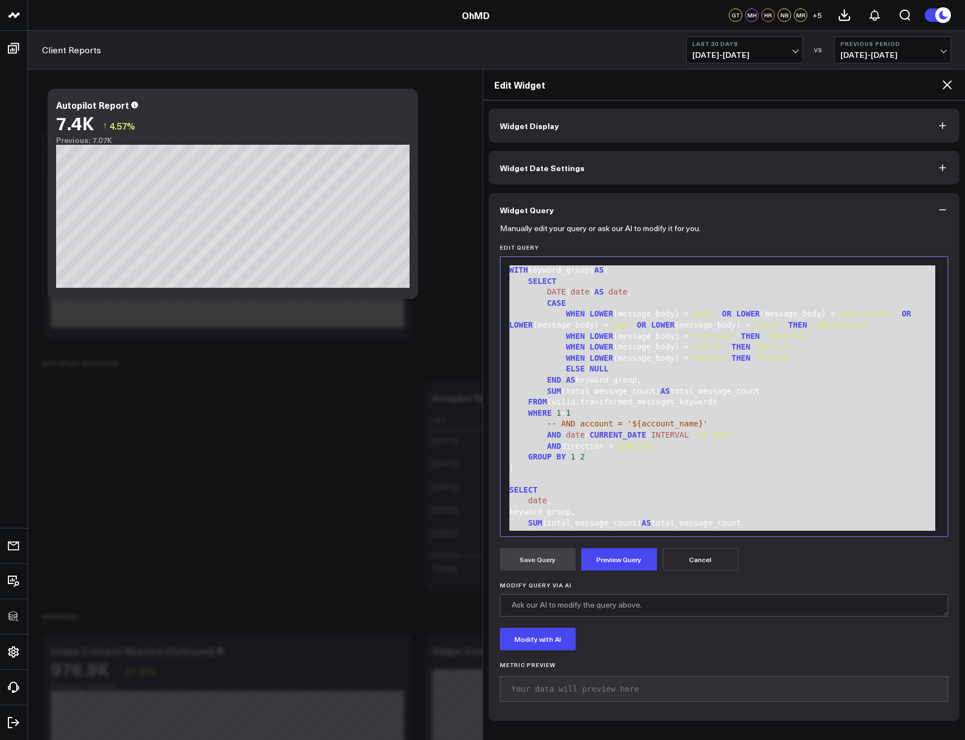
click at [946, 90] on icon at bounding box center [947, 84] width 13 height 13
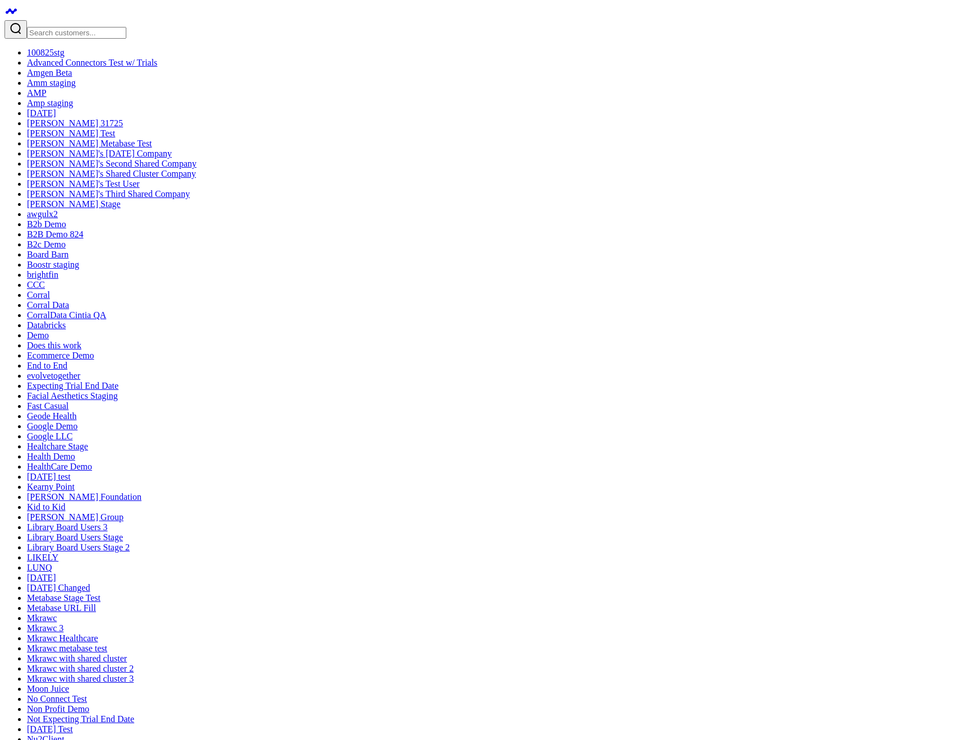
drag, startPoint x: 900, startPoint y: 88, endPoint x: 856, endPoint y: 84, distance: 44.5
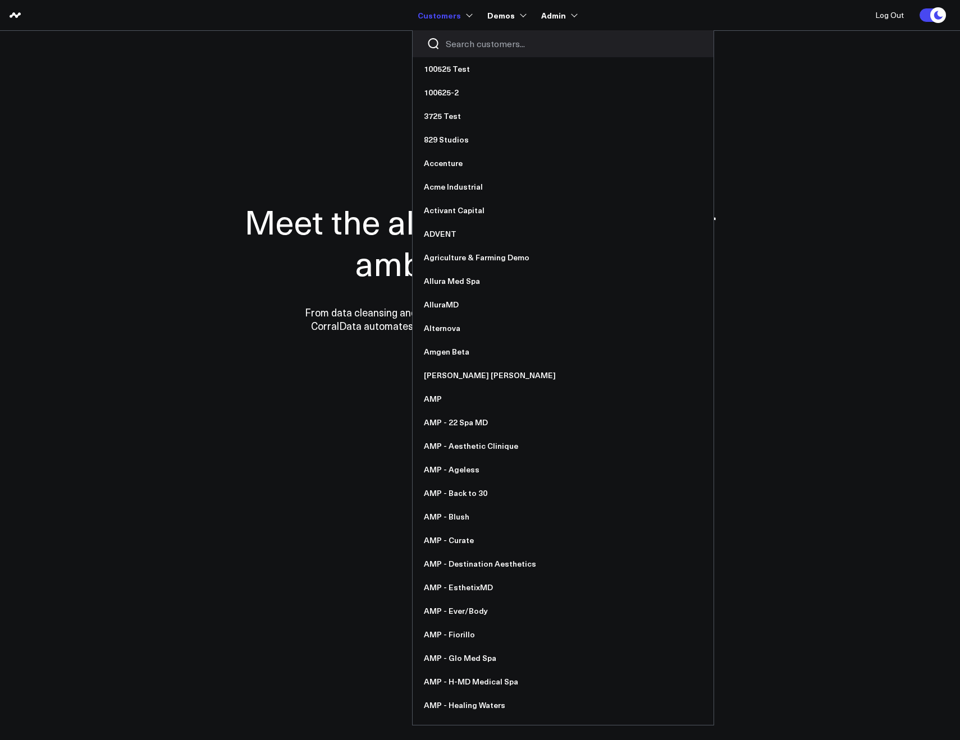
click at [457, 42] on input "Search customers input" at bounding box center [573, 44] width 254 height 12
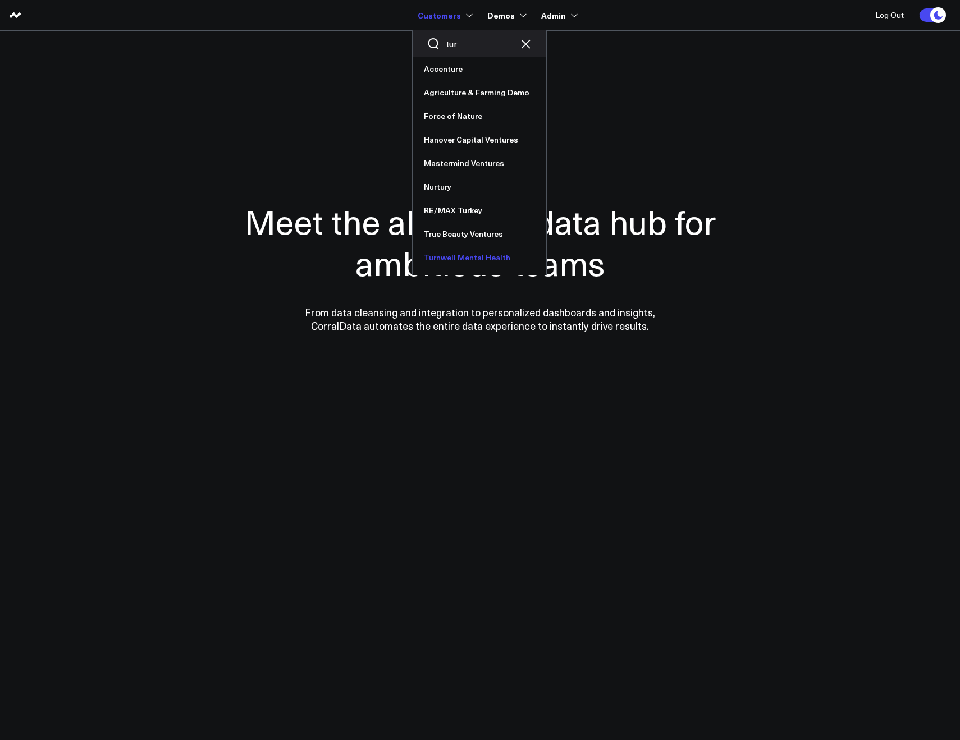
type input "tur"
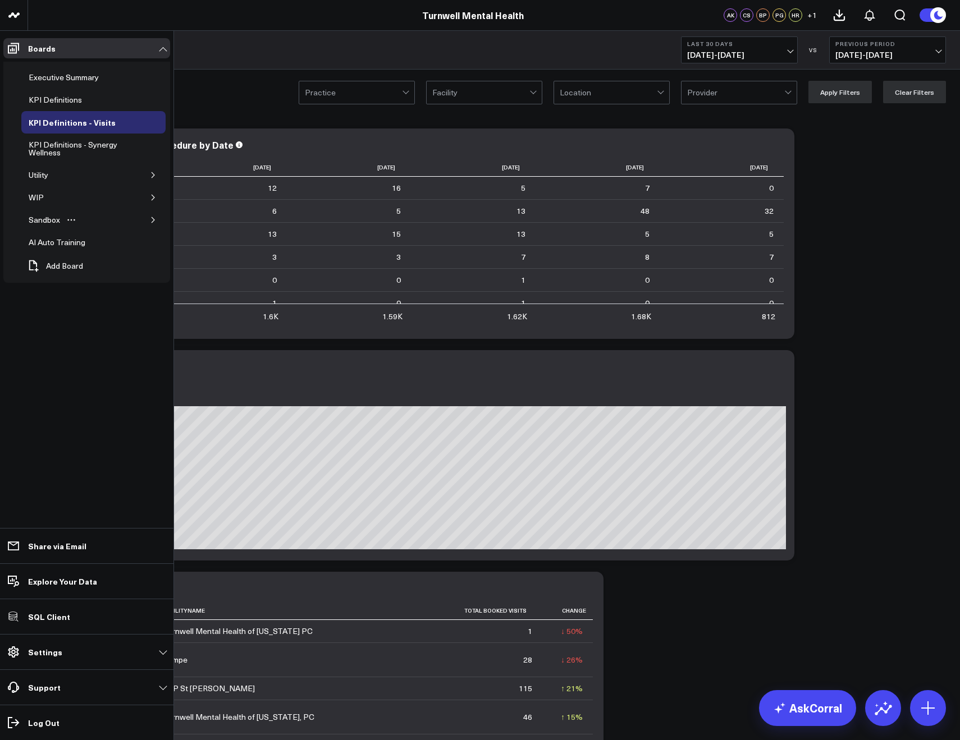
click at [148, 219] on button "button" at bounding box center [153, 219] width 11 height 11
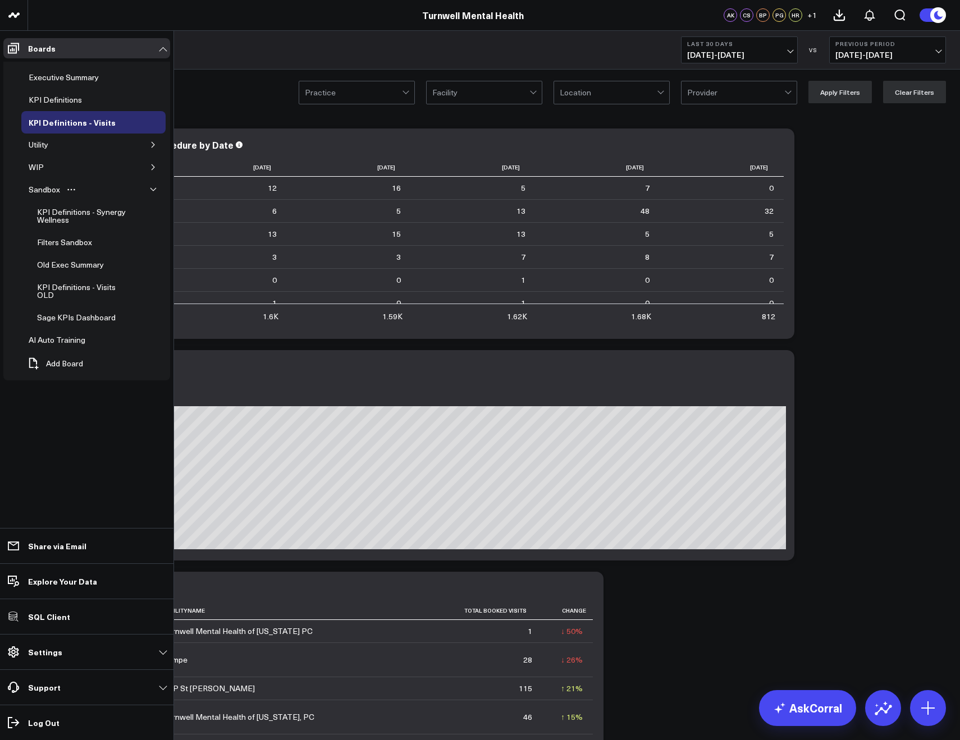
click at [150, 187] on icon "button" at bounding box center [153, 189] width 7 height 7
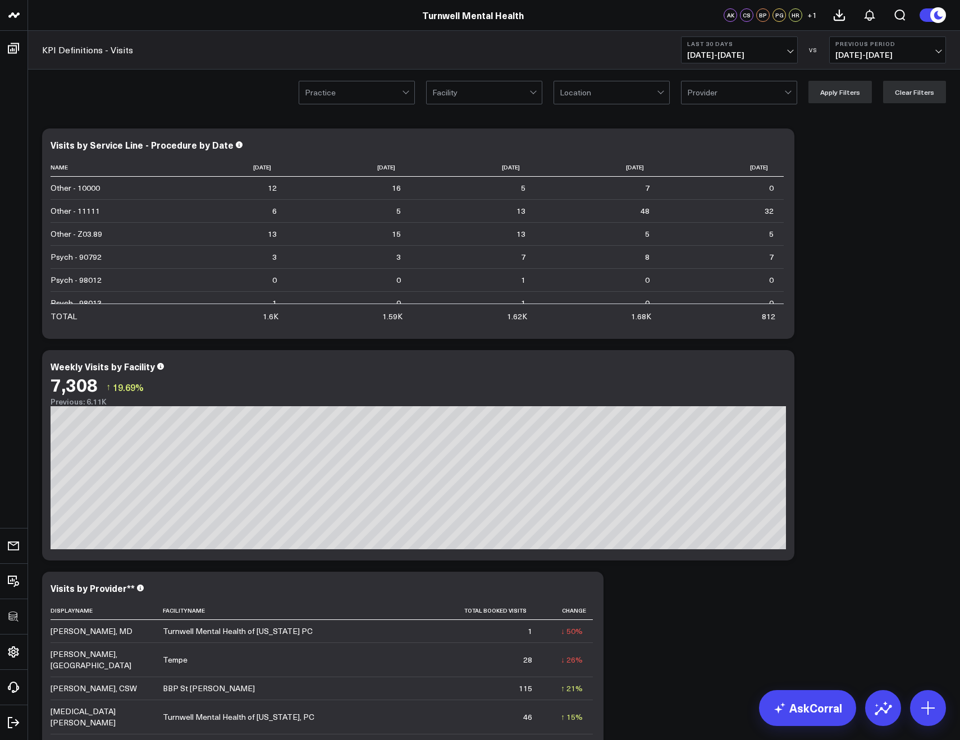
click at [478, 101] on div at bounding box center [480, 92] width 97 height 22
click at [724, 48] on button "Last 30 Days [DATE] - [DATE]" at bounding box center [739, 49] width 117 height 27
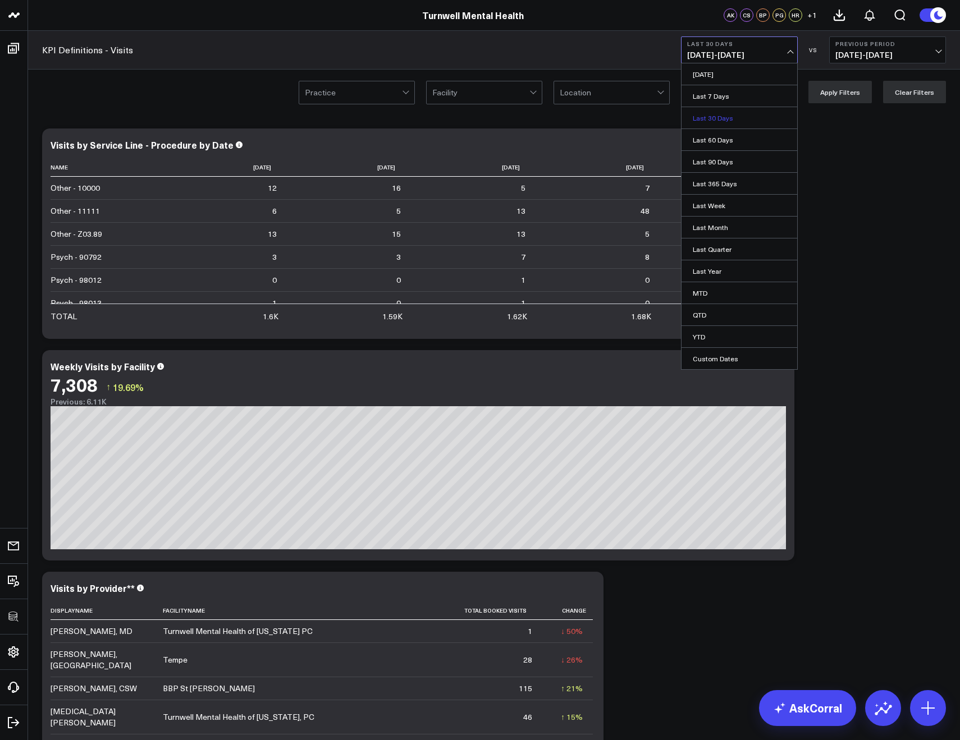
click at [722, 114] on link "Last 30 Days" at bounding box center [739, 117] width 116 height 21
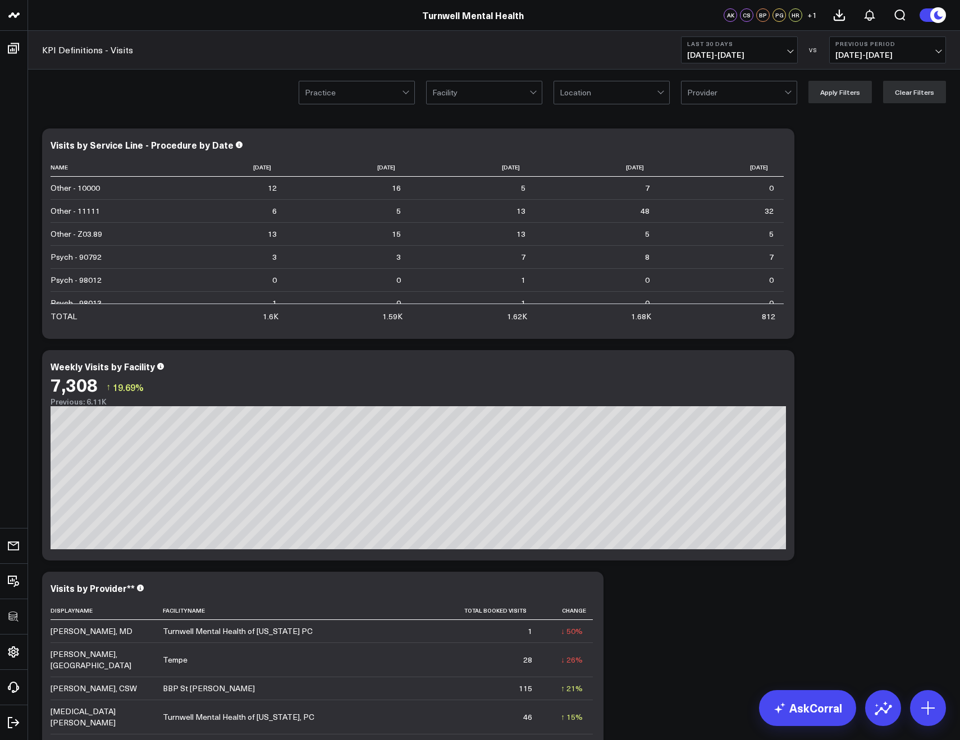
click at [700, 56] on span "[DATE] - [DATE]" at bounding box center [739, 55] width 104 height 9
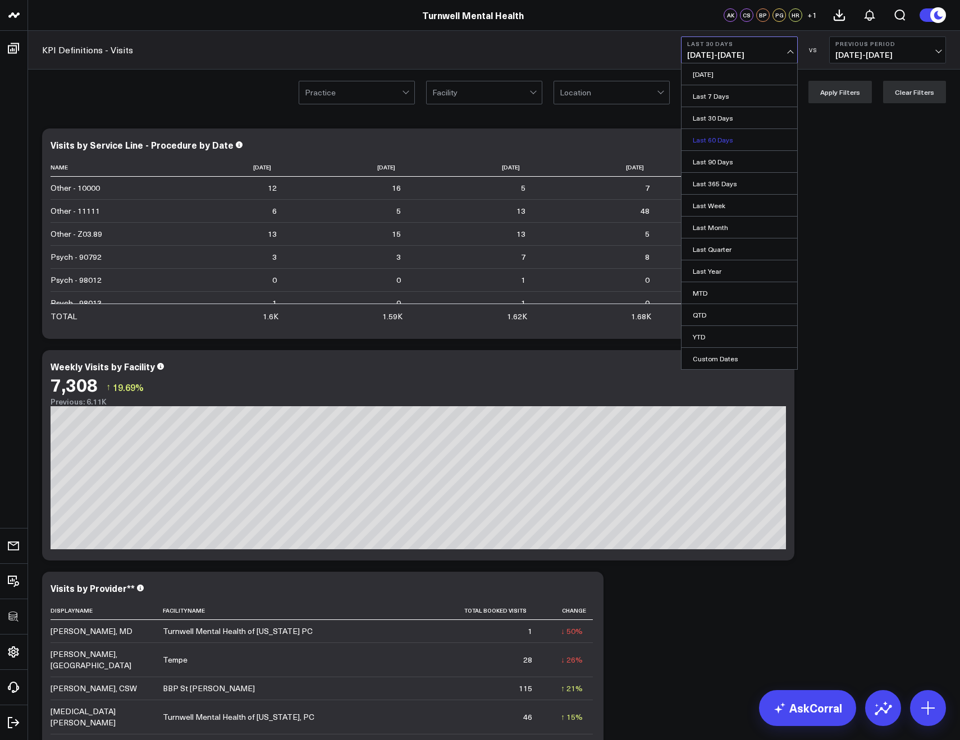
click at [716, 144] on link "Last 60 Days" at bounding box center [739, 139] width 116 height 21
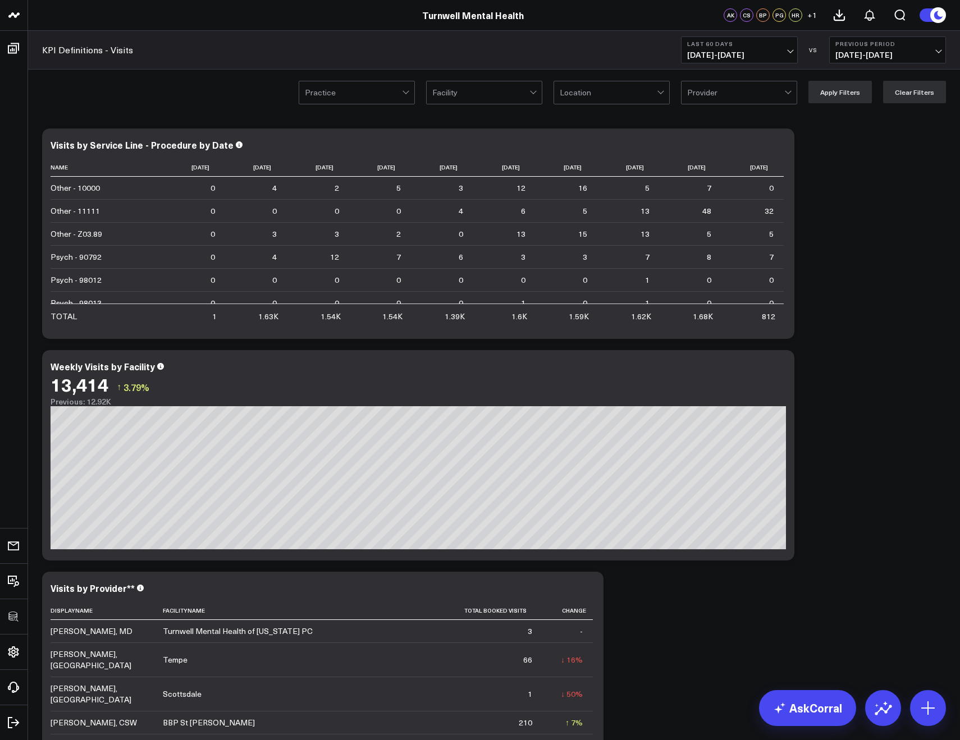
click at [706, 67] on div "KPI Definitions - Visits Last 60 Days [DATE] - [DATE] VS Previous Period [DATE]…" at bounding box center [494, 50] width 932 height 39
click at [704, 59] on button "Last 60 Days [DATE] - [DATE]" at bounding box center [739, 49] width 117 height 27
drag, startPoint x: 900, startPoint y: 180, endPoint x: 842, endPoint y: 143, distance: 69.1
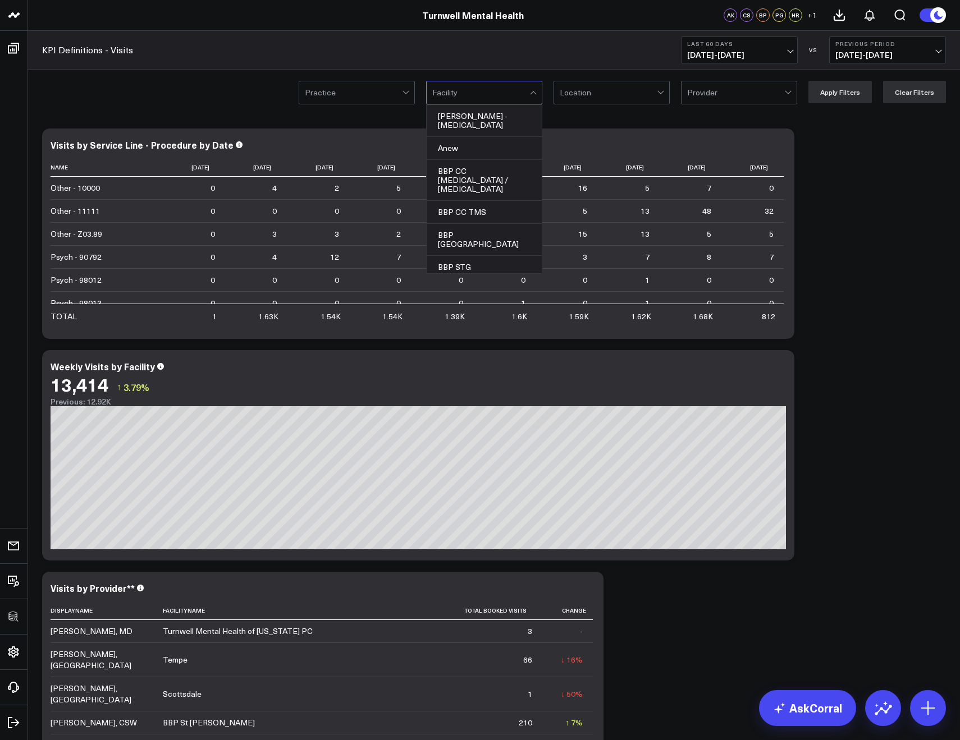
click at [506, 93] on div at bounding box center [480, 92] width 97 height 22
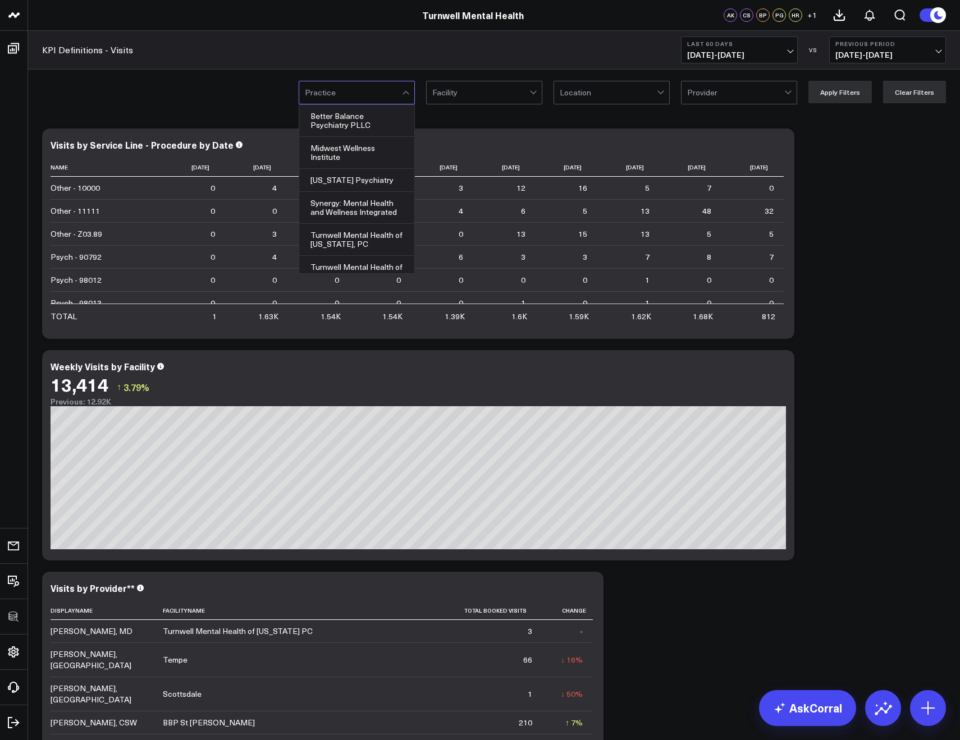
click at [399, 91] on div at bounding box center [353, 92] width 97 height 22
click at [379, 121] on div "Better Balance Psychiatry PLLC" at bounding box center [356, 121] width 115 height 32
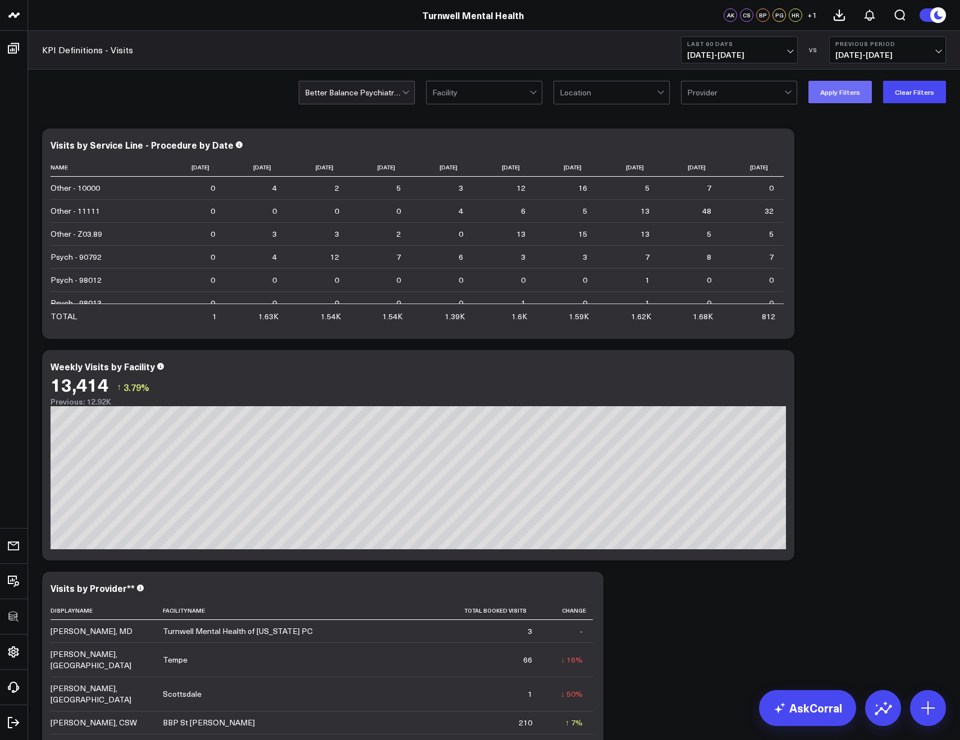
click at [825, 90] on button "Apply Filters" at bounding box center [839, 92] width 63 height 22
drag, startPoint x: 701, startPoint y: 49, endPoint x: 694, endPoint y: 49, distance: 6.2
click at [701, 51] on span "08/09/25 - 10/07/25" at bounding box center [739, 55] width 104 height 9
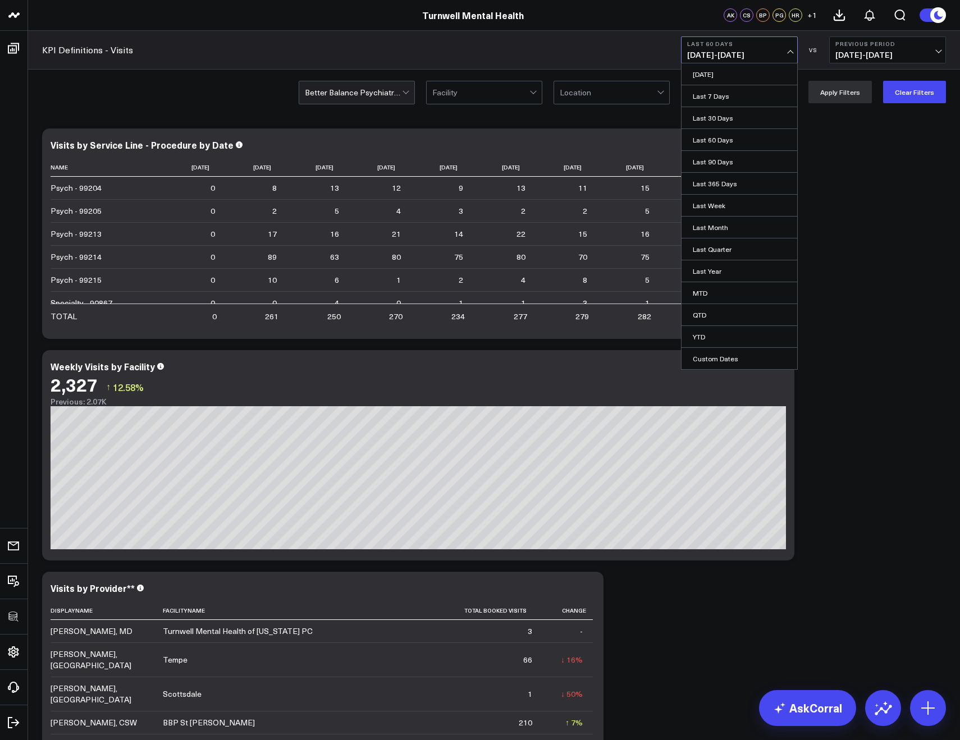
click at [695, 52] on span "08/09/25 - 10/07/25" at bounding box center [739, 55] width 104 height 9
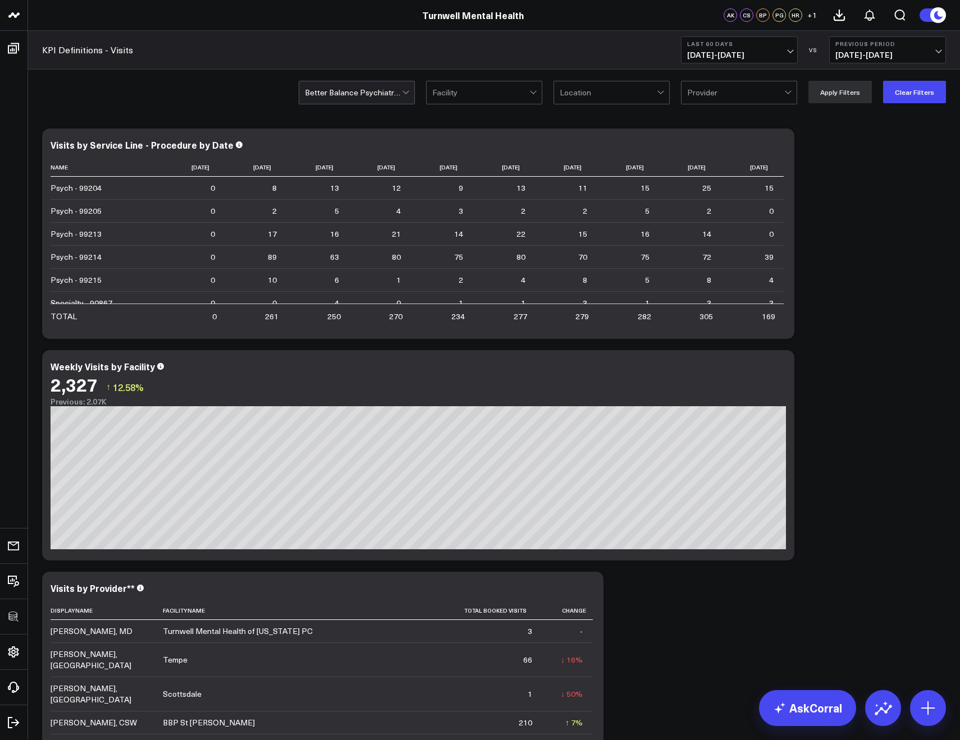
click at [697, 52] on span "08/09/25 - 10/07/25" at bounding box center [739, 55] width 104 height 9
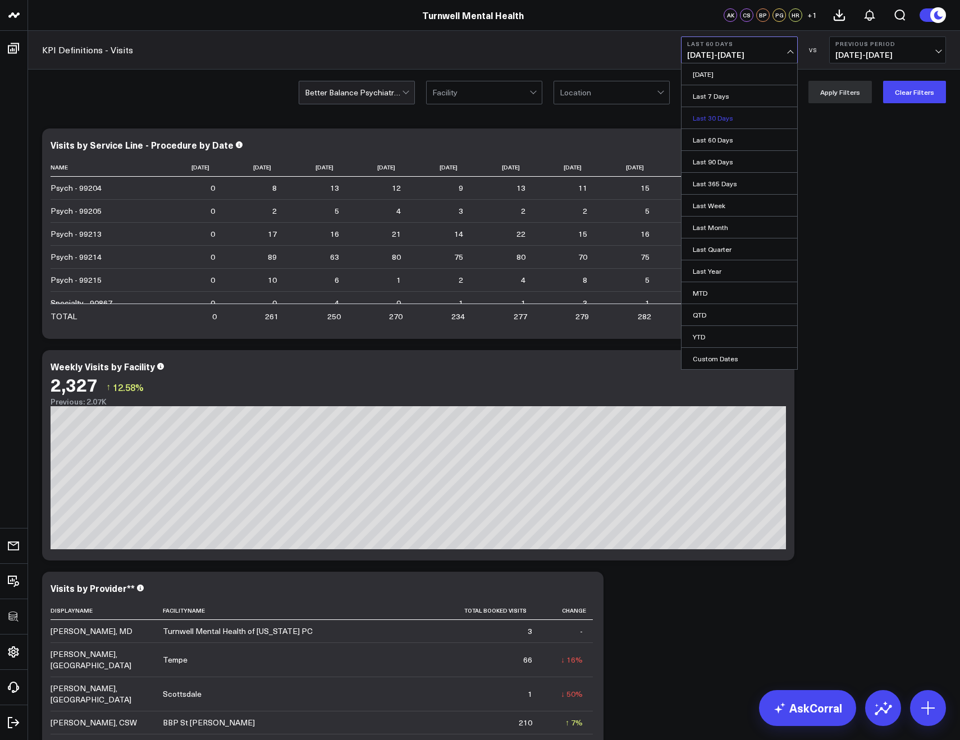
click at [700, 119] on link "Last 30 Days" at bounding box center [739, 117] width 116 height 21
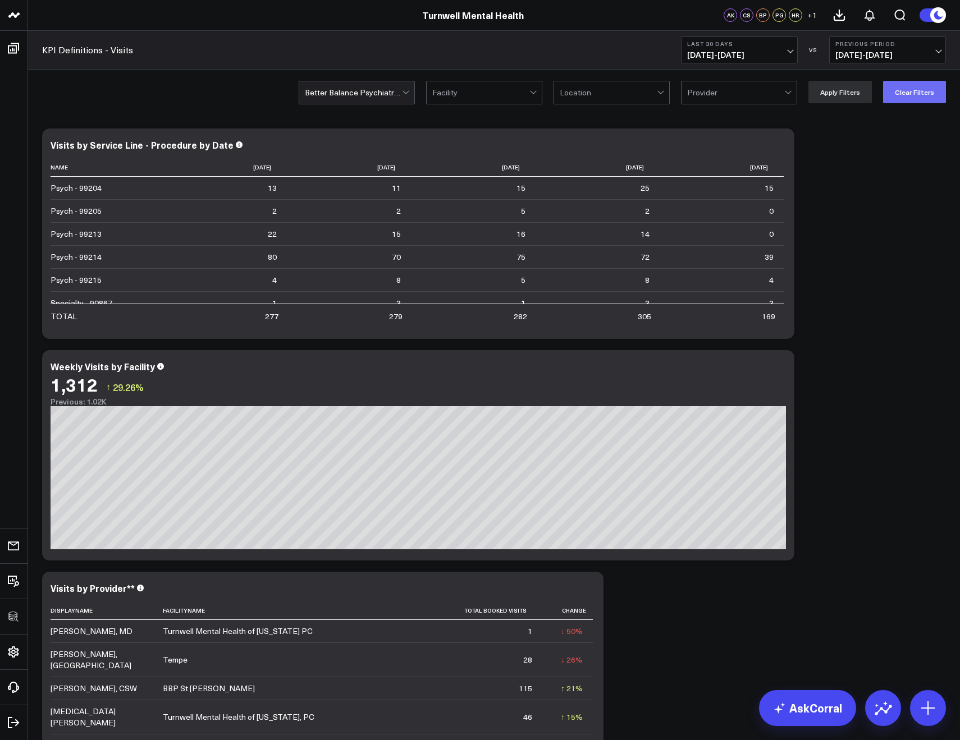
click at [918, 92] on button "Clear Filters" at bounding box center [914, 92] width 63 height 22
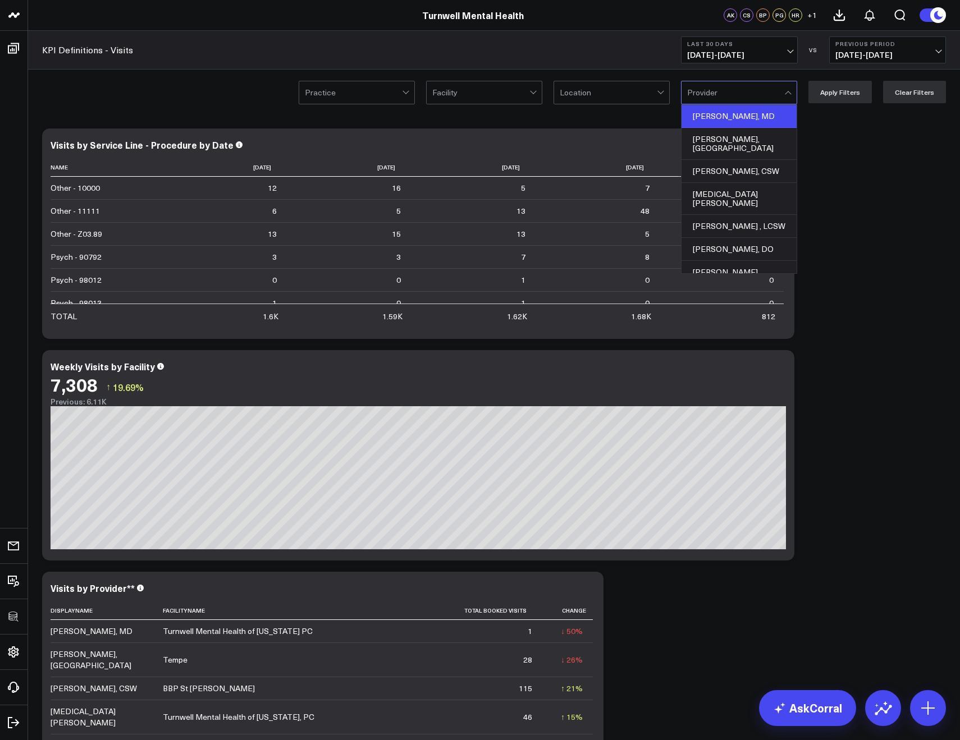
click at [731, 115] on div "Ajay Sood, MD" at bounding box center [738, 116] width 115 height 23
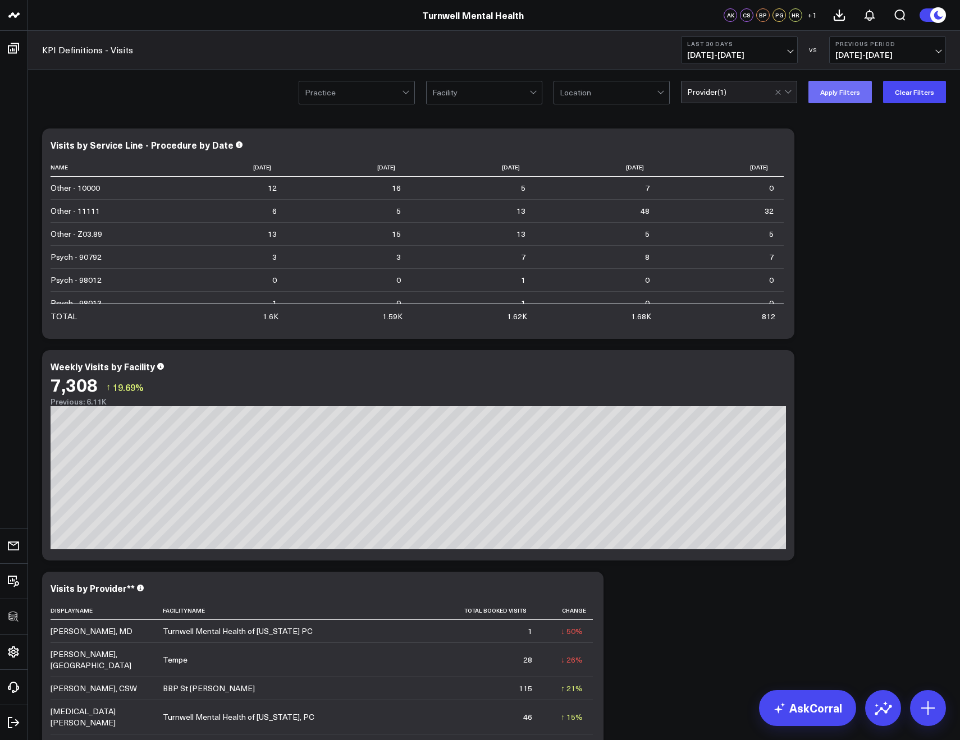
click at [854, 87] on button "Apply Filters" at bounding box center [839, 92] width 63 height 22
click at [904, 97] on button "Clear Filters" at bounding box center [914, 92] width 63 height 22
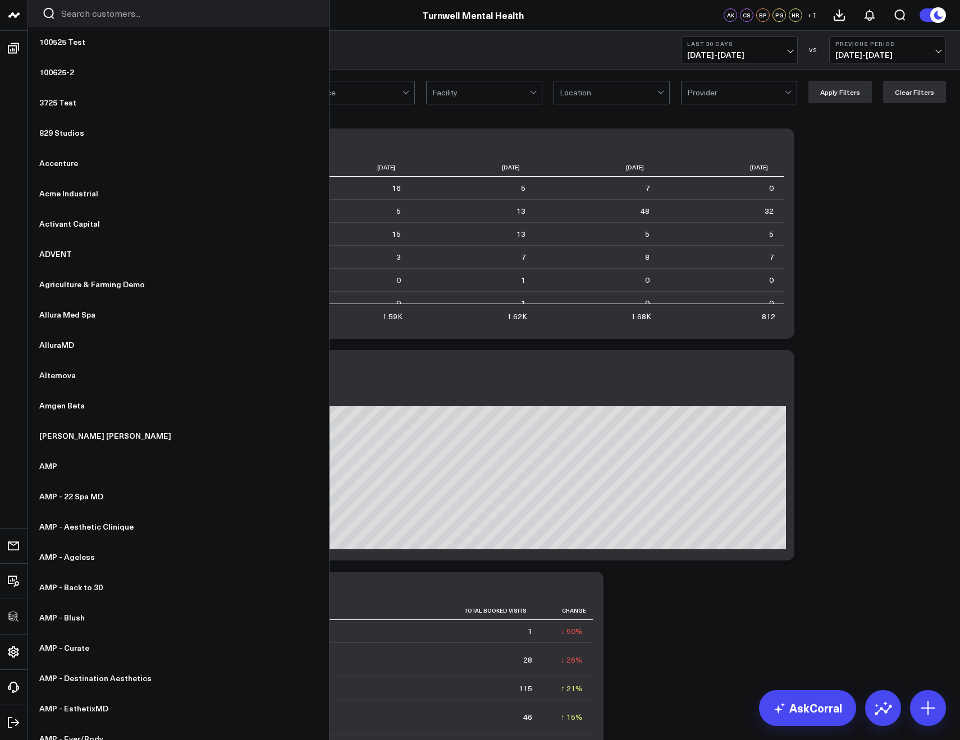
click at [100, 14] on input "Search customers input" at bounding box center [188, 13] width 254 height 12
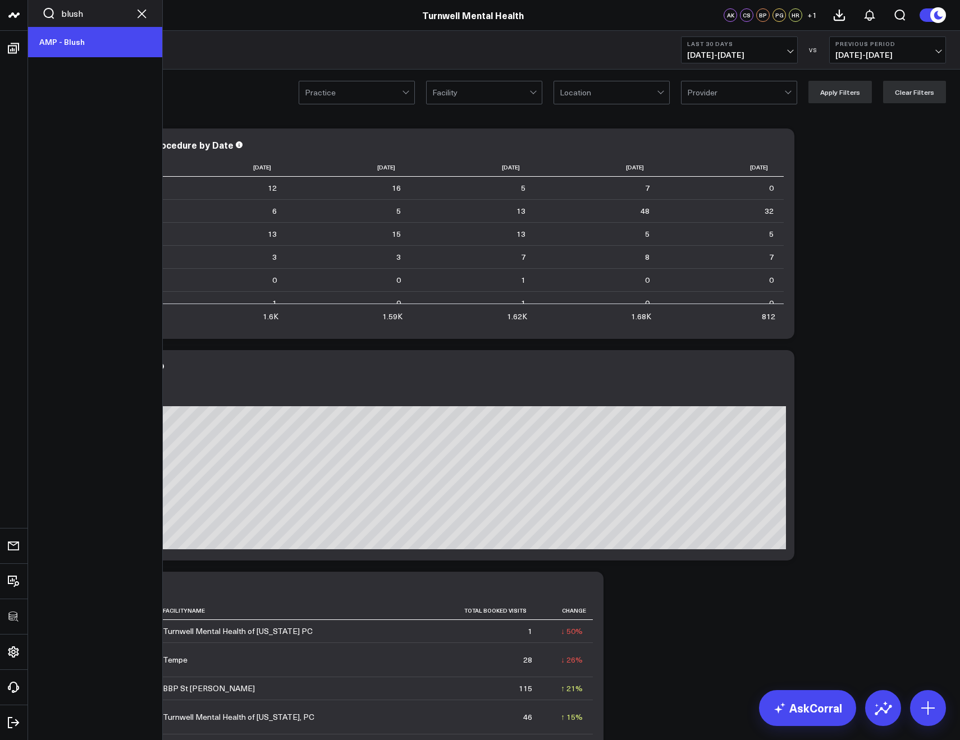
type input "blush"
